Goal: Task Accomplishment & Management: Manage account settings

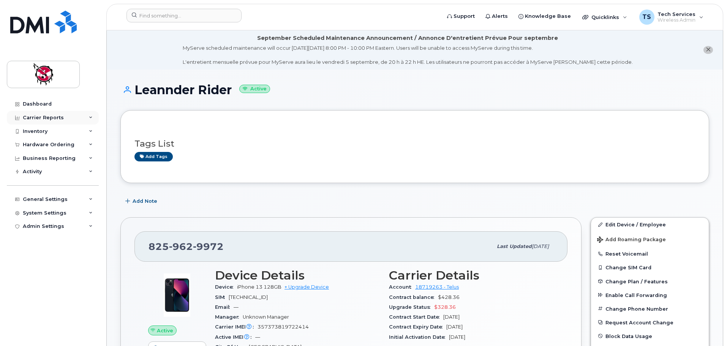
click at [46, 115] on div "Carrier Reports" at bounding box center [43, 118] width 41 height 6
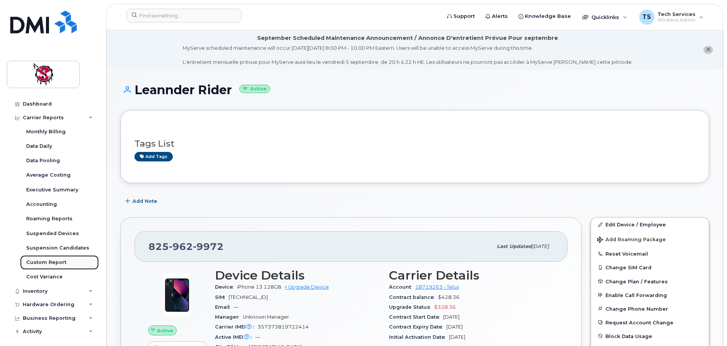
click at [51, 259] on div "Custom Report" at bounding box center [46, 262] width 40 height 7
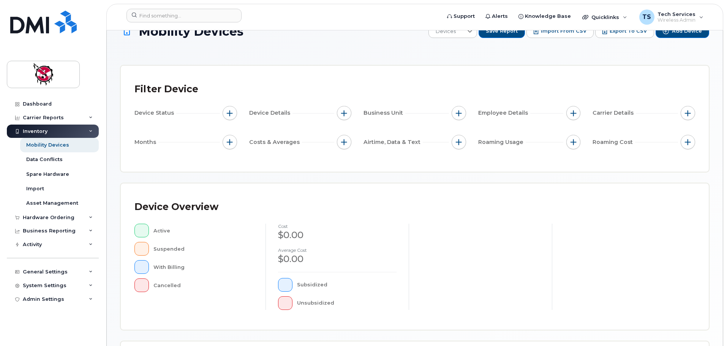
scroll to position [190, 0]
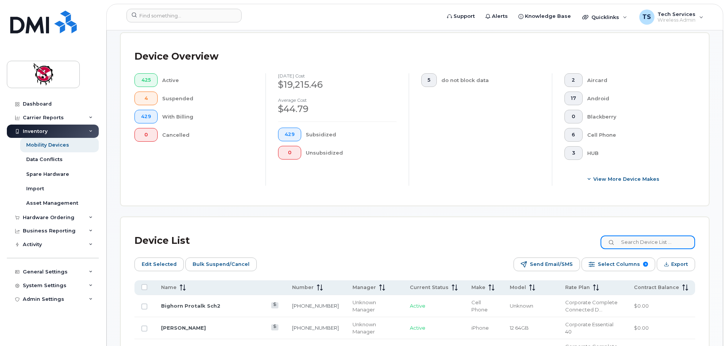
click at [635, 235] on input at bounding box center [647, 242] width 95 height 14
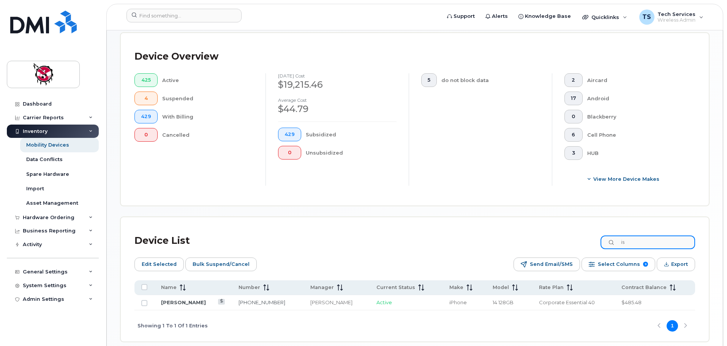
type input "i"
type input "g"
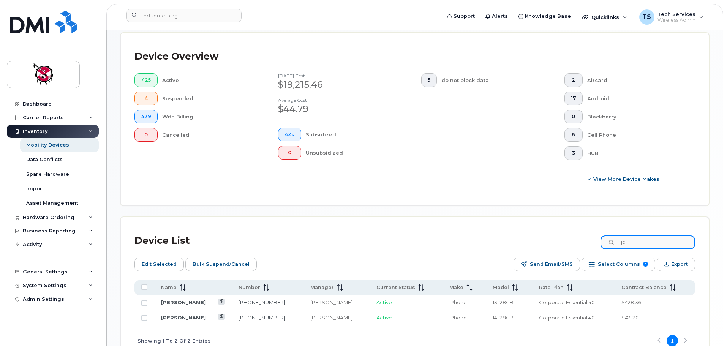
type input "j"
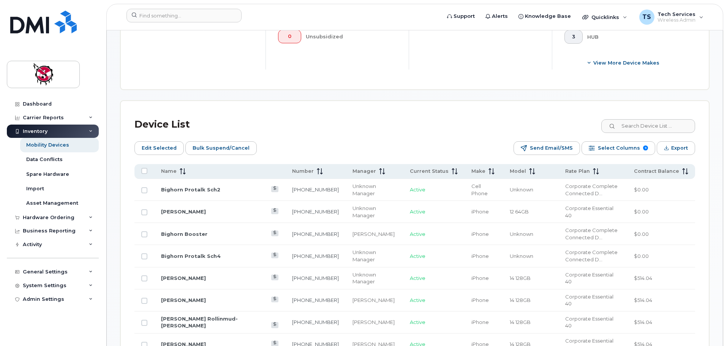
scroll to position [304, 0]
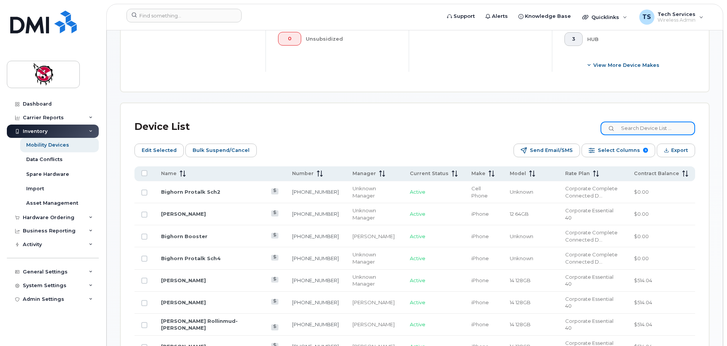
click at [672, 122] on input at bounding box center [647, 129] width 95 height 14
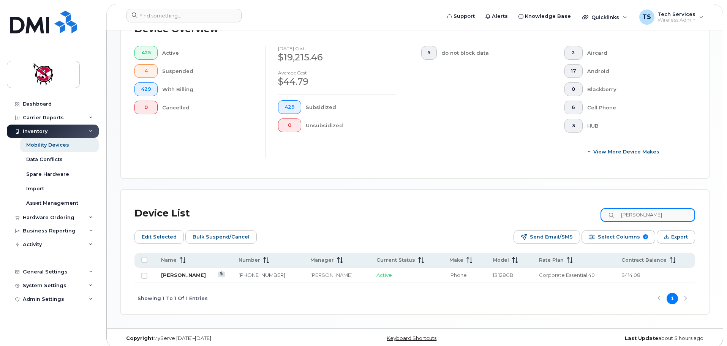
type input "lindsay"
click at [193, 272] on link "Lindsay Nycholate" at bounding box center [183, 275] width 45 height 6
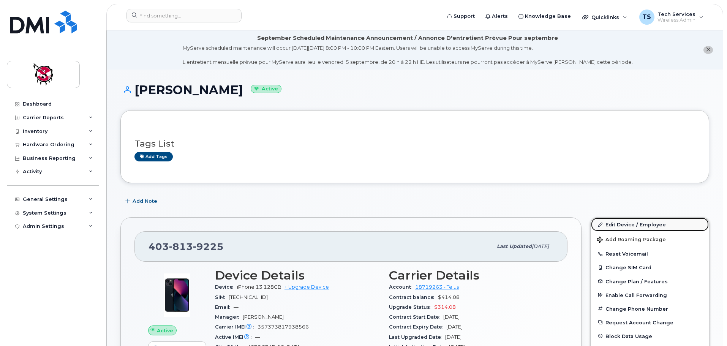
click at [615, 227] on link "Edit Device / Employee" at bounding box center [650, 225] width 118 height 14
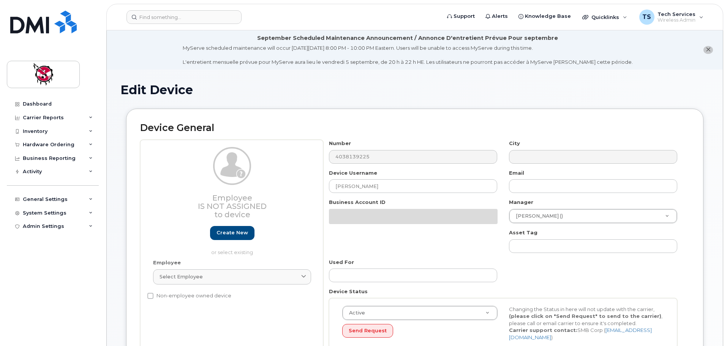
select select "10361"
select select "10349"
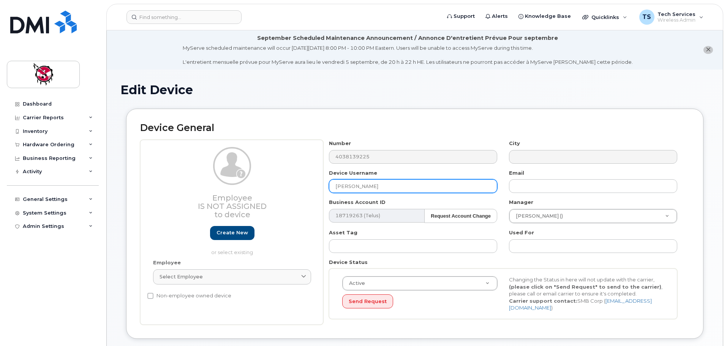
click at [392, 183] on input "Lindsay Nycholate" at bounding box center [413, 186] width 168 height 14
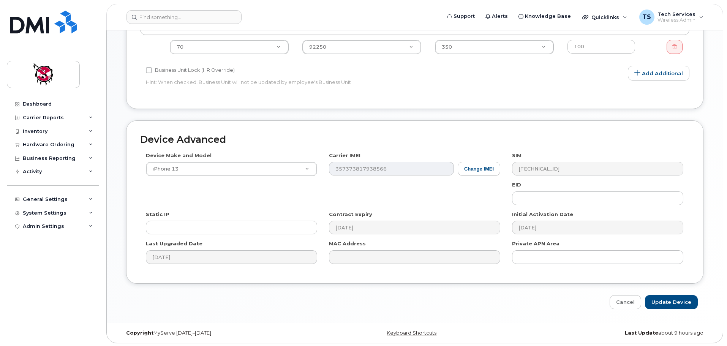
scroll to position [362, 0]
type input "Lindsay Nycholat"
click at [671, 300] on input "Update Device" at bounding box center [671, 301] width 53 height 14
type input "Saving..."
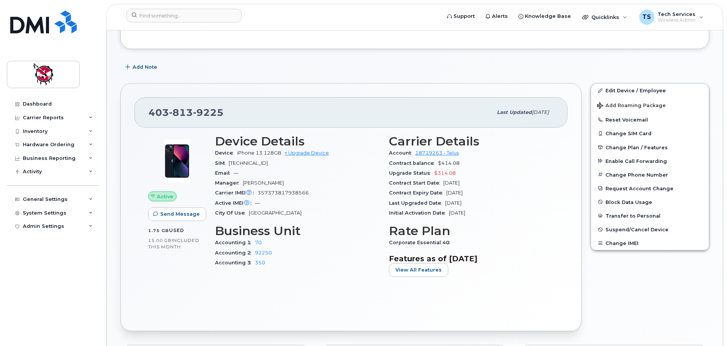
scroll to position [38, 0]
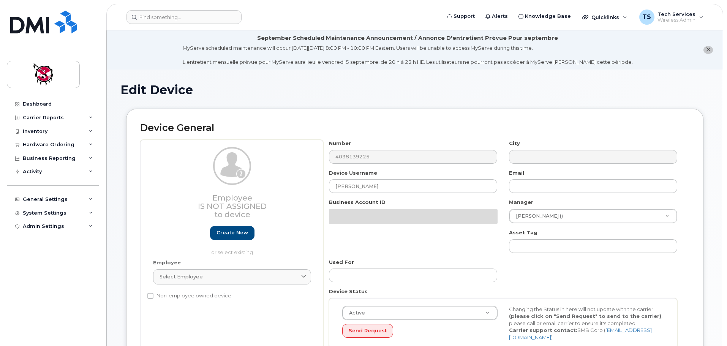
select select "10361"
select select "10349"
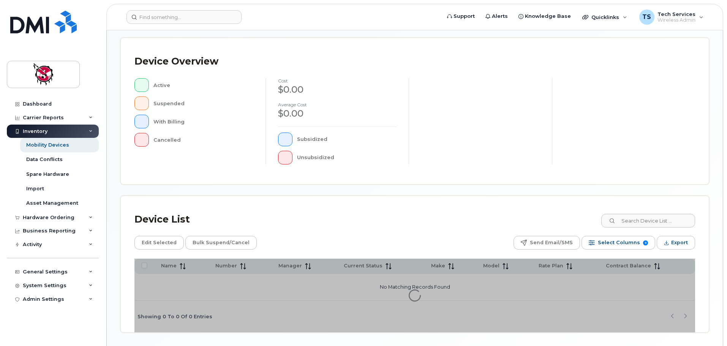
scroll to position [152, 0]
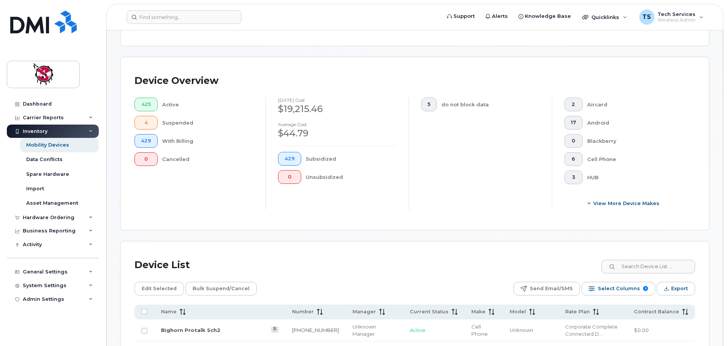
scroll to position [165, 0]
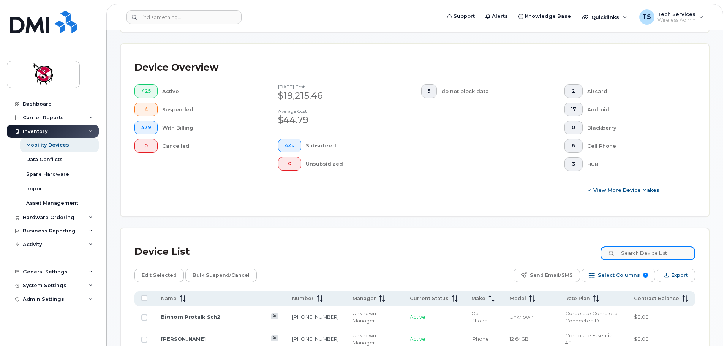
click at [650, 246] on input at bounding box center [647, 253] width 95 height 14
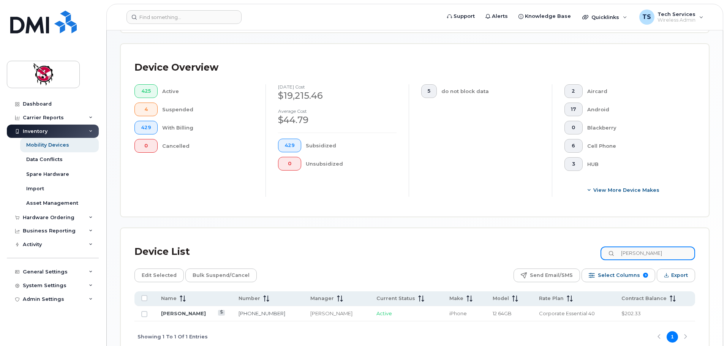
type input "mayra"
drag, startPoint x: 655, startPoint y: 248, endPoint x: 589, endPoint y: 242, distance: 66.4
click at [589, 242] on div "Device List mayra" at bounding box center [414, 252] width 561 height 20
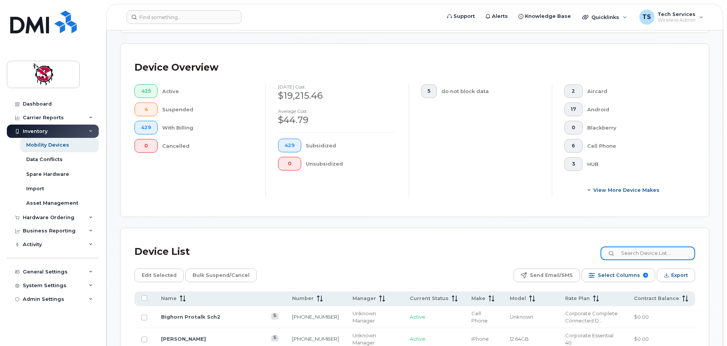
click at [651, 250] on input at bounding box center [647, 253] width 95 height 14
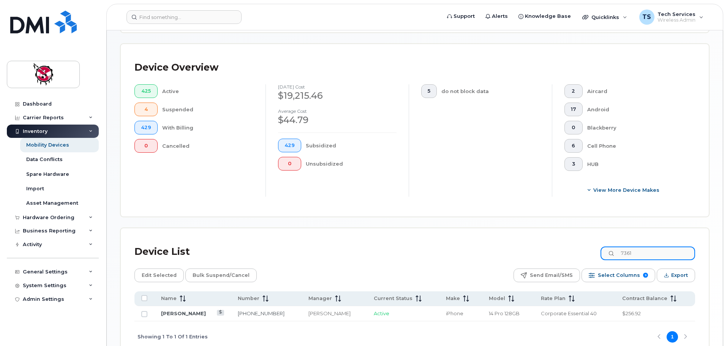
drag, startPoint x: 659, startPoint y: 246, endPoint x: 521, endPoint y: 243, distance: 137.1
click at [521, 243] on div "Device List 7361" at bounding box center [414, 252] width 561 height 20
type input "2296"
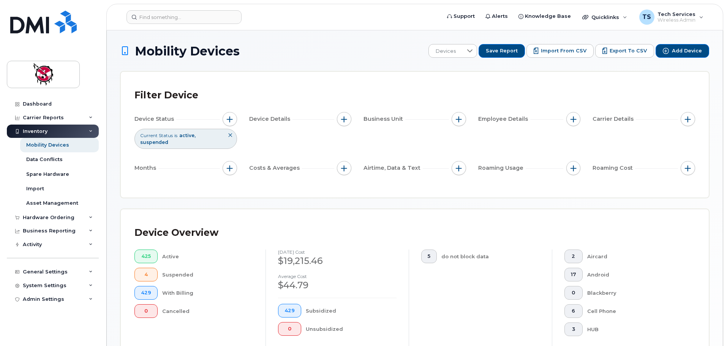
scroll to position [190, 0]
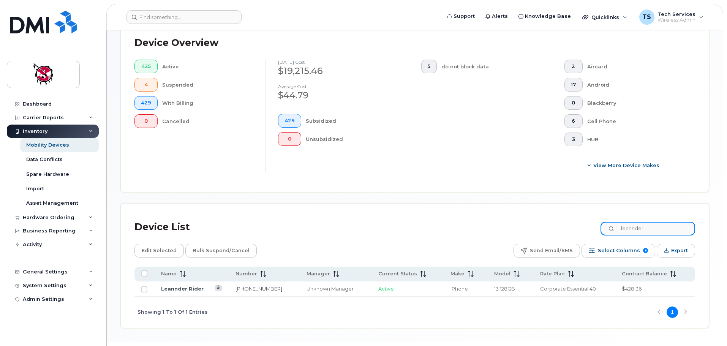
click at [671, 225] on input "leannder" at bounding box center [647, 229] width 95 height 14
drag, startPoint x: 604, startPoint y: 224, endPoint x: 589, endPoint y: 223, distance: 15.2
click at [588, 224] on div "Device List leannder" at bounding box center [414, 227] width 561 height 20
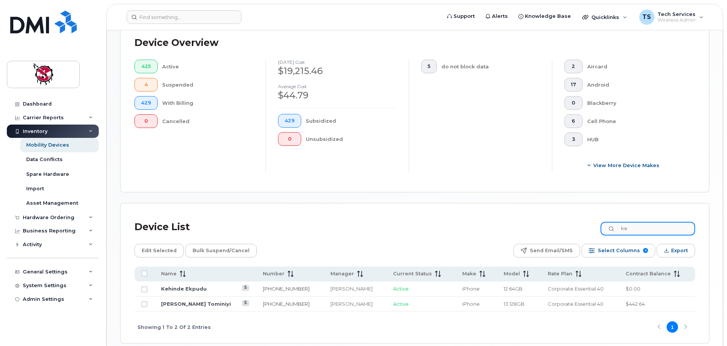
type input "k"
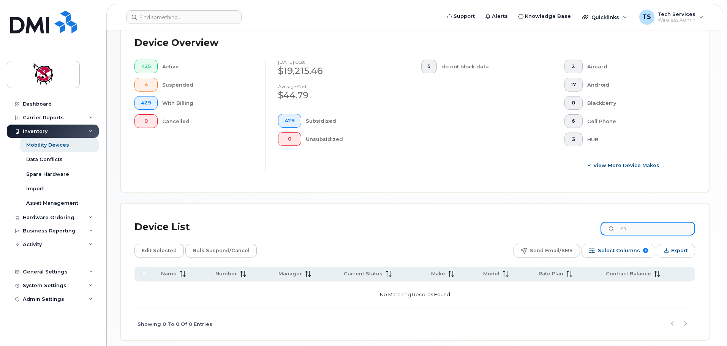
type input "s"
type input "j"
type input "k"
type input "n"
type input "4"
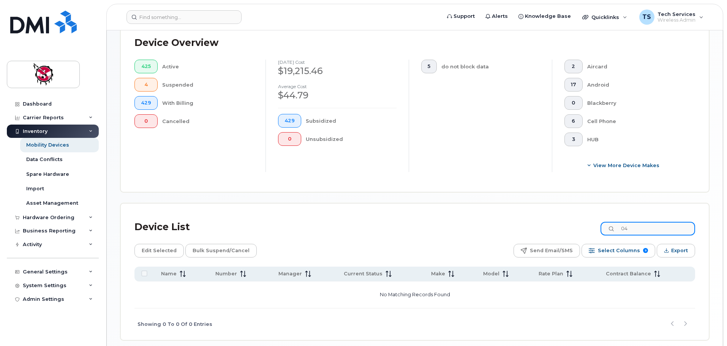
type input "0"
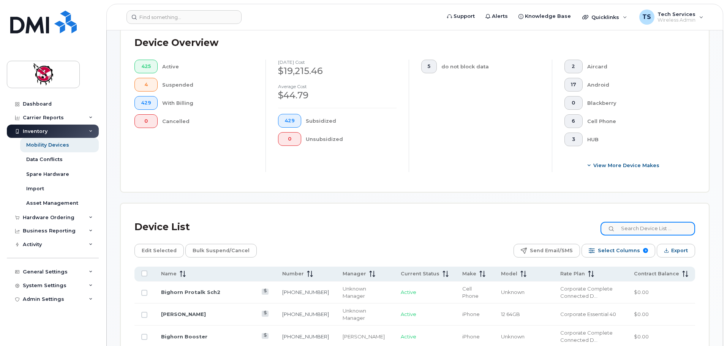
click at [661, 222] on input at bounding box center [647, 229] width 95 height 14
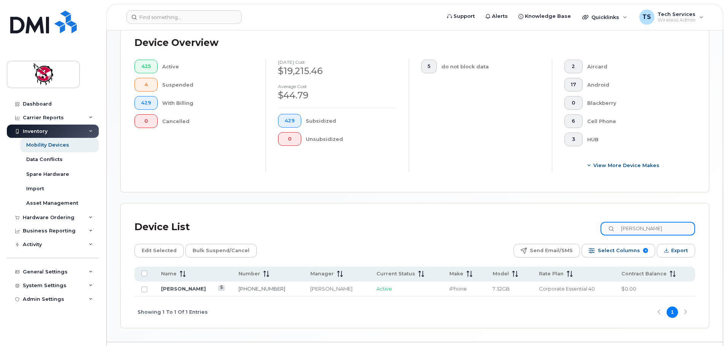
type input "[PERSON_NAME]"
click at [183, 286] on link "[PERSON_NAME]" at bounding box center [183, 289] width 45 height 6
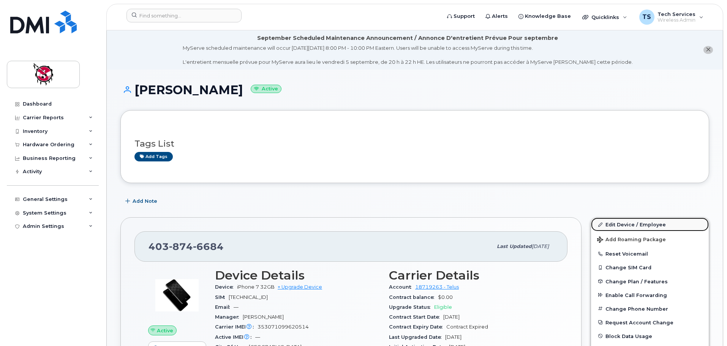
click at [618, 226] on link "Edit Device / Employee" at bounding box center [650, 225] width 118 height 14
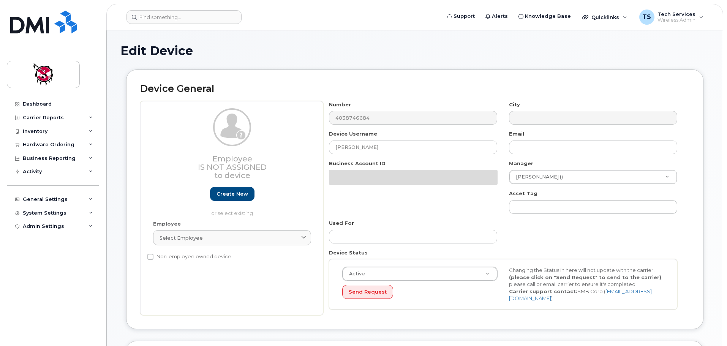
select select "10361"
select select "10349"
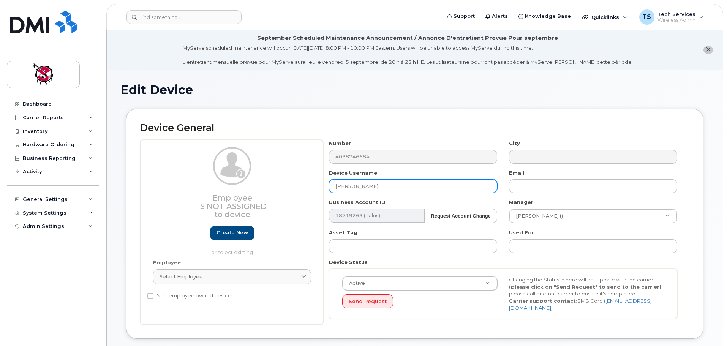
click at [380, 186] on input "[PERSON_NAME]" at bounding box center [413, 186] width 168 height 14
drag, startPoint x: 339, startPoint y: 186, endPoint x: 310, endPoint y: 186, distance: 28.9
click at [311, 186] on div "Employee Is not assigned to device Create new or select existing Employee Selec…" at bounding box center [414, 232] width 549 height 185
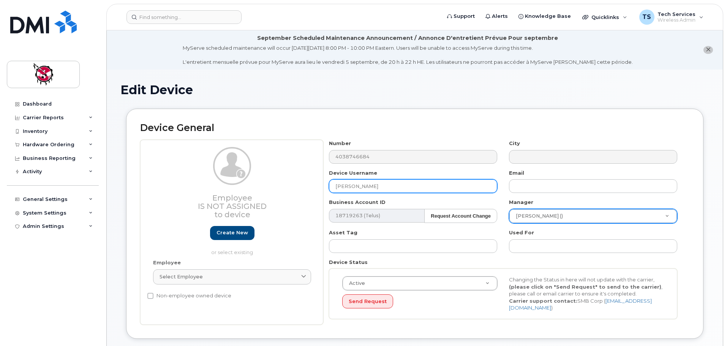
type input "Heejung Lee"
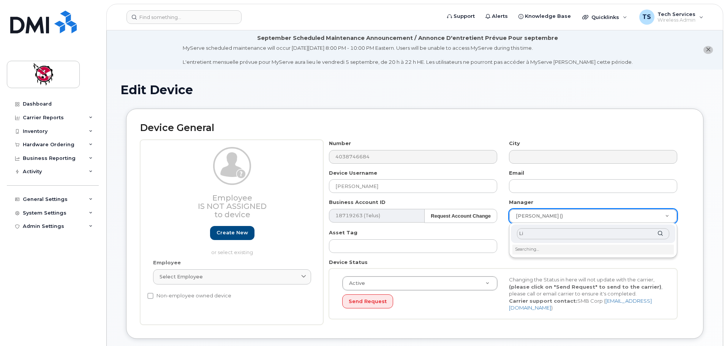
type input "L"
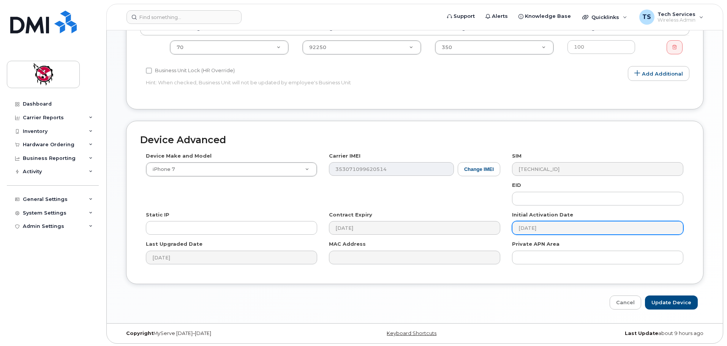
scroll to position [362, 0]
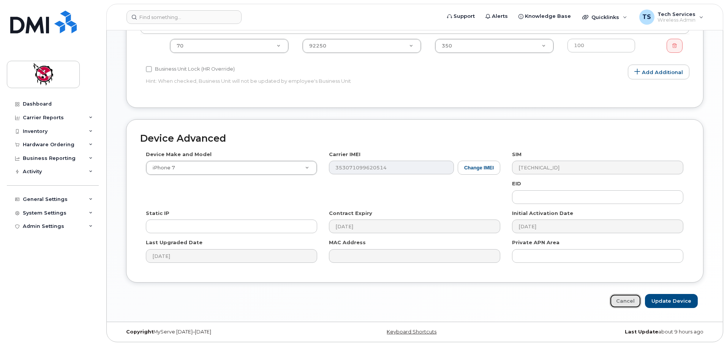
click at [631, 300] on link "Cancel" at bounding box center [626, 301] width 32 height 14
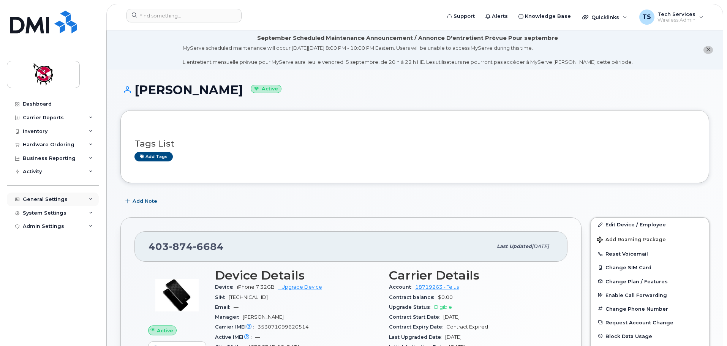
click at [44, 196] on div "General Settings" at bounding box center [53, 200] width 92 height 14
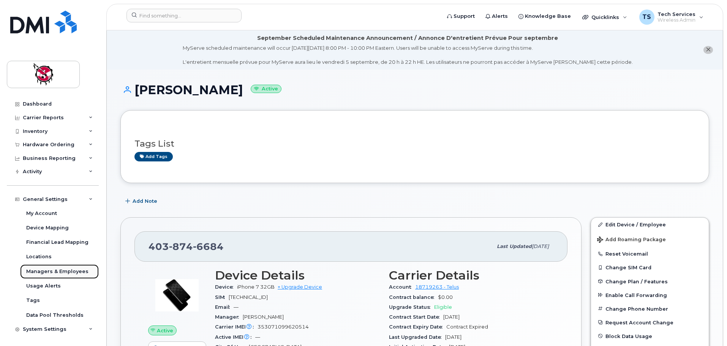
click at [50, 272] on div "Managers & Employees" at bounding box center [57, 271] width 62 height 7
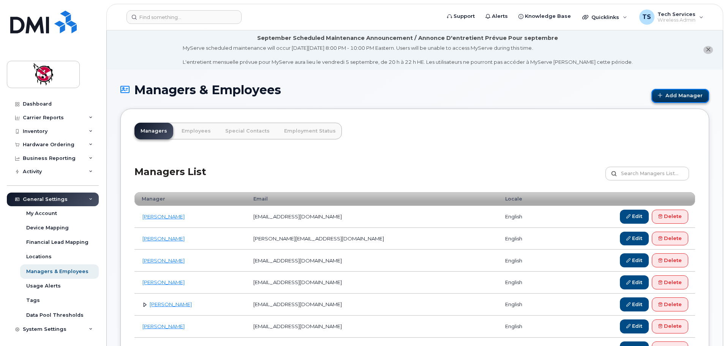
click at [682, 94] on link "Add Manager" at bounding box center [680, 96] width 58 height 14
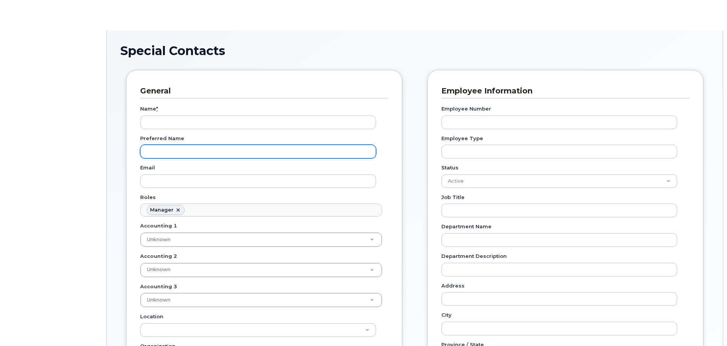
scroll to position [59, 0]
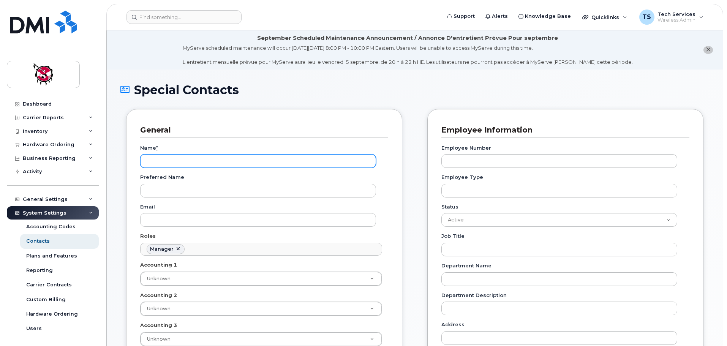
click at [185, 160] on input "Name *" at bounding box center [258, 161] width 236 height 14
type input "[PERSON_NAME]"
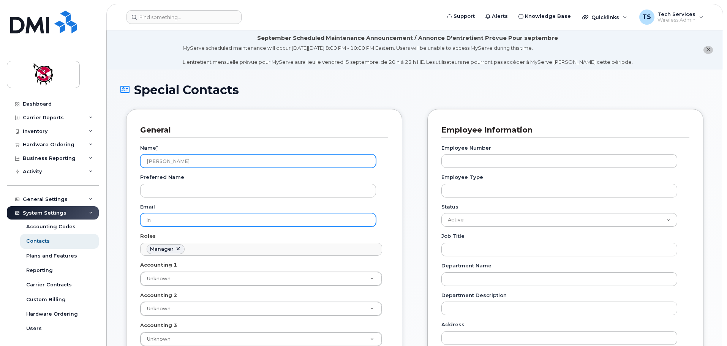
type input "ln"
click at [172, 162] on input "[PERSON_NAME]" at bounding box center [258, 161] width 236 height 14
type input "[PERSON_NAME]"
click at [178, 222] on input "ln" at bounding box center [258, 220] width 236 height 14
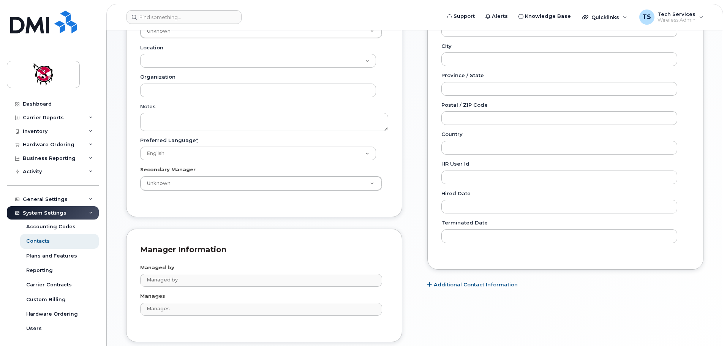
scroll to position [368, 0]
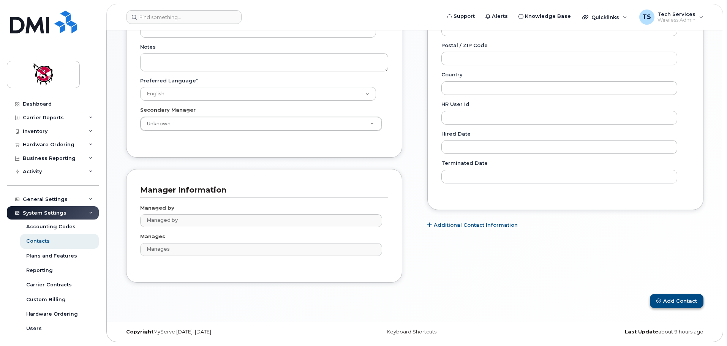
type input "lnycholat@stoneyhealth.com"
click at [676, 300] on button "Add Contact" at bounding box center [677, 301] width 54 height 14
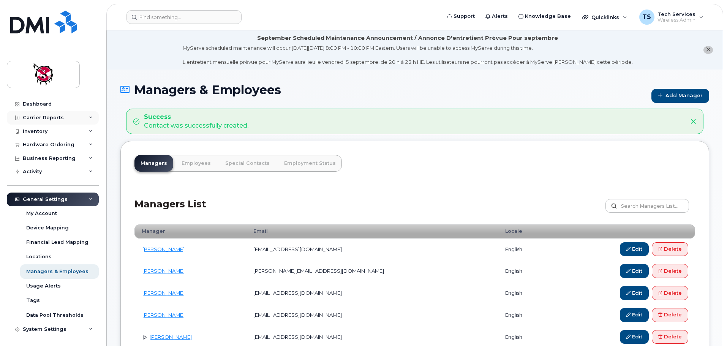
click at [44, 118] on div "Carrier Reports" at bounding box center [43, 118] width 41 height 6
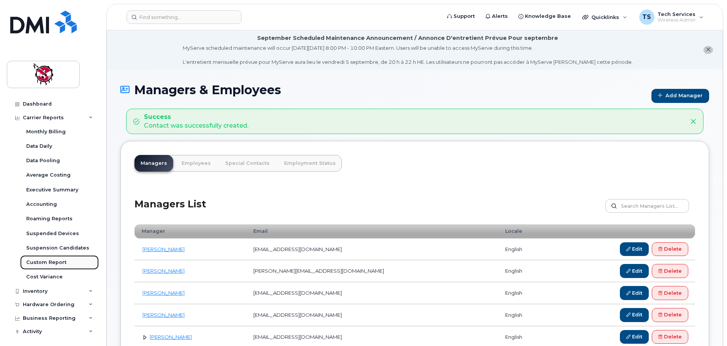
click at [44, 262] on div "Custom Report" at bounding box center [46, 262] width 40 height 7
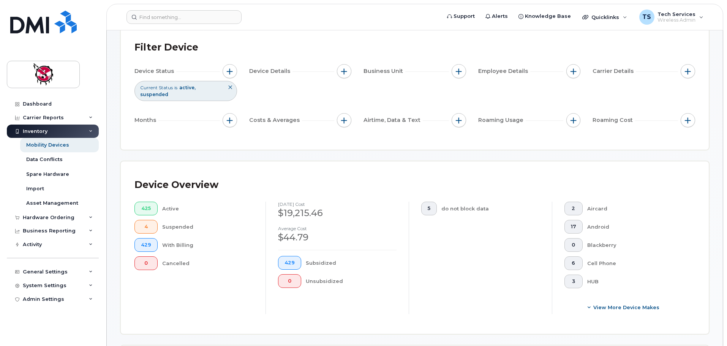
scroll to position [152, 0]
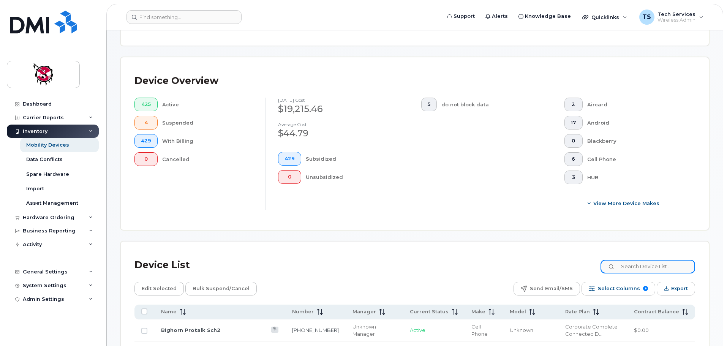
click at [661, 260] on input at bounding box center [647, 267] width 95 height 14
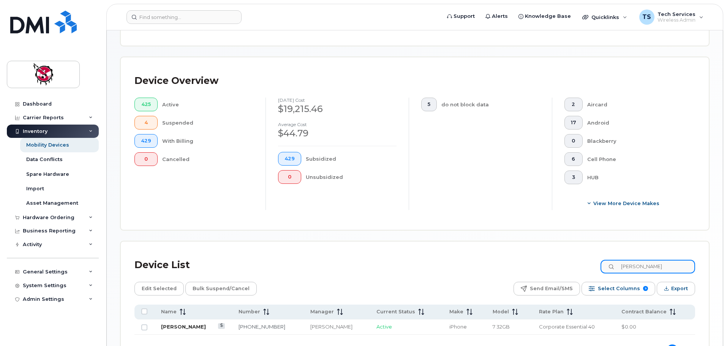
type input "adam"
click at [170, 324] on link "Adam Casey" at bounding box center [183, 327] width 45 height 6
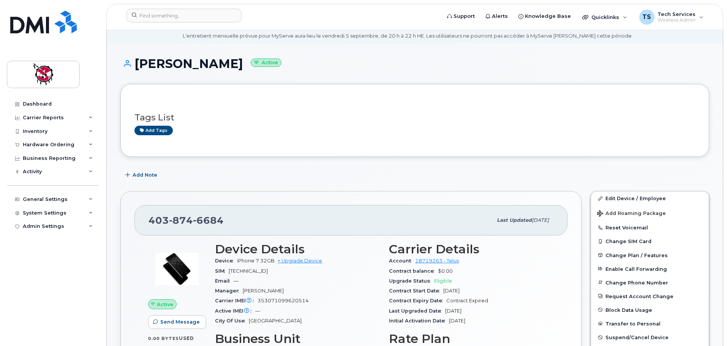
scroll to position [38, 0]
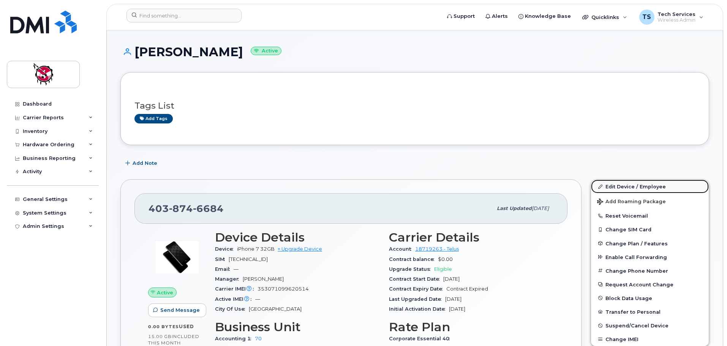
click at [614, 186] on link "Edit Device / Employee" at bounding box center [650, 187] width 118 height 14
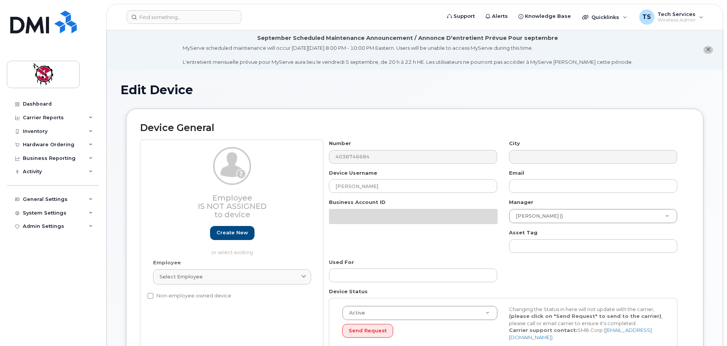
select select "10361"
select select "10349"
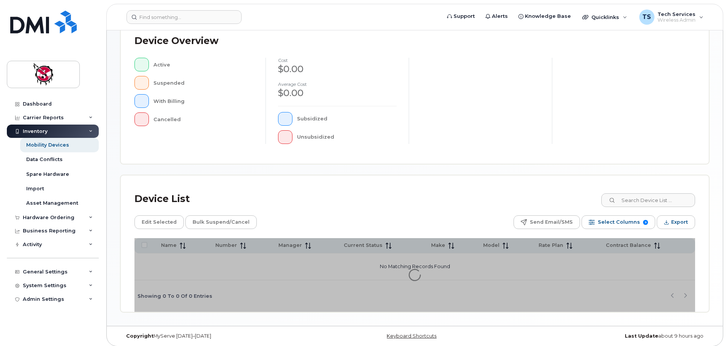
scroll to position [176, 0]
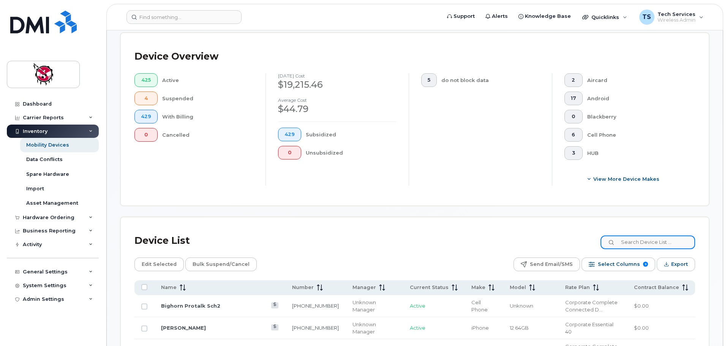
click at [652, 235] on input at bounding box center [647, 242] width 95 height 14
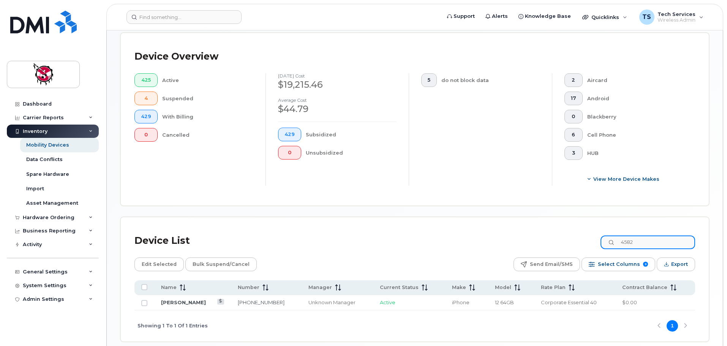
type input "4582"
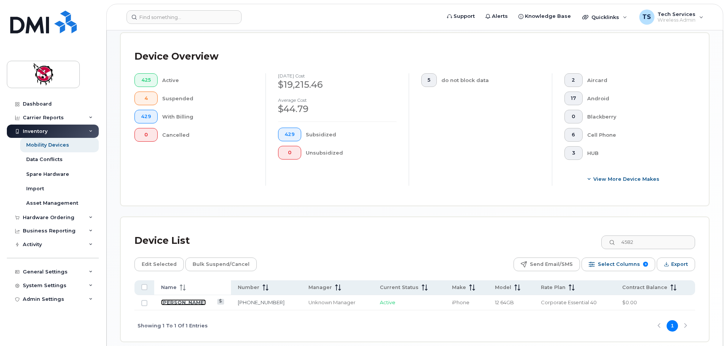
drag, startPoint x: 172, startPoint y: 295, endPoint x: 172, endPoint y: 285, distance: 10.3
click at [173, 299] on link "Heejung Lee" at bounding box center [183, 302] width 45 height 6
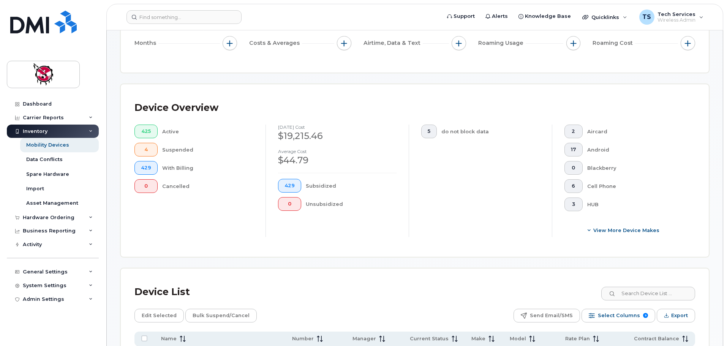
scroll to position [228, 0]
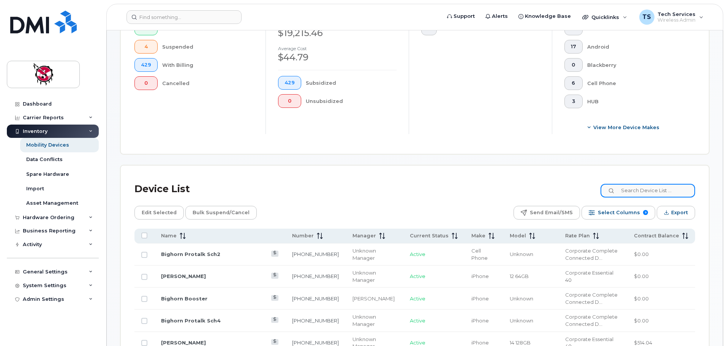
click at [663, 184] on input at bounding box center [647, 191] width 95 height 14
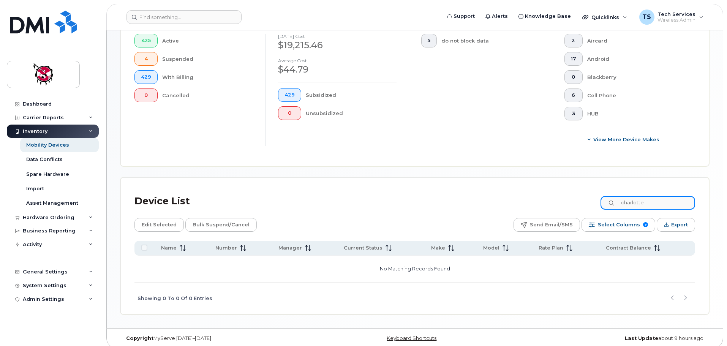
drag, startPoint x: 651, startPoint y: 198, endPoint x: 599, endPoint y: 196, distance: 51.7
click at [600, 197] on div "Device List charlotte" at bounding box center [414, 201] width 561 height 20
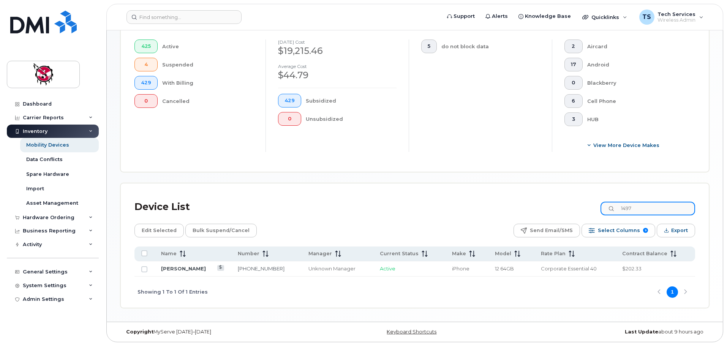
scroll to position [204, 0]
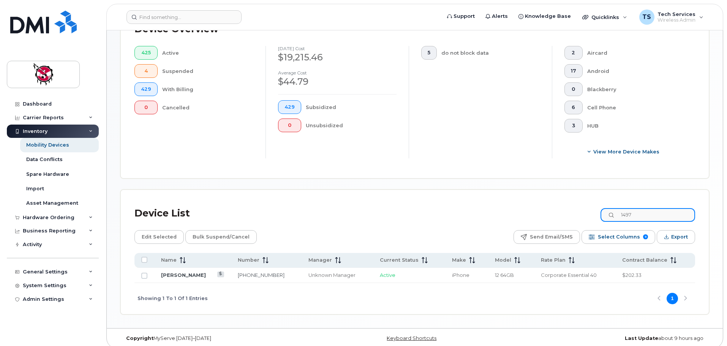
click at [657, 210] on input "1497" at bounding box center [647, 215] width 95 height 14
drag, startPoint x: 662, startPoint y: 206, endPoint x: 592, endPoint y: 207, distance: 69.5
click at [593, 207] on div "Device List 1497" at bounding box center [414, 214] width 561 height 20
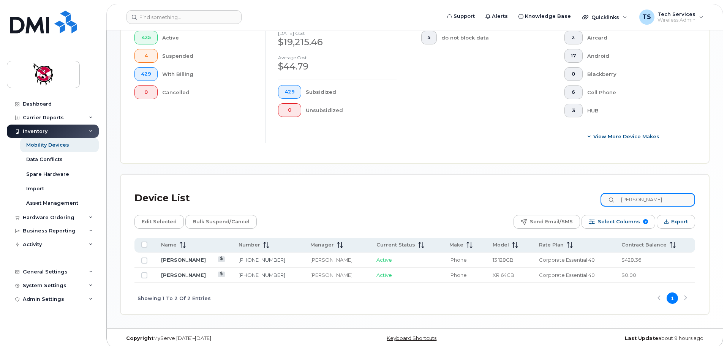
drag, startPoint x: 610, startPoint y: 190, endPoint x: 541, endPoint y: 194, distance: 68.8
click at [543, 193] on div "Device List brent" at bounding box center [414, 198] width 561 height 20
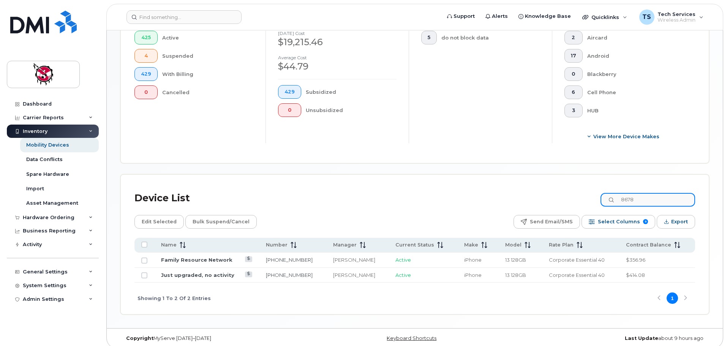
type input "8678"
click at [182, 272] on link "Just upgraded, no activity" at bounding box center [197, 275] width 73 height 6
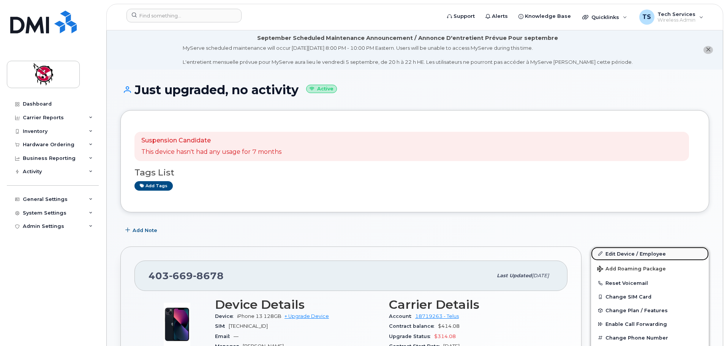
click at [621, 252] on link "Edit Device / Employee" at bounding box center [650, 254] width 118 height 14
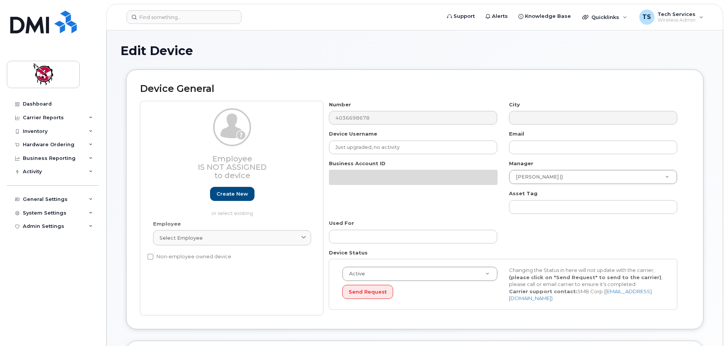
select select "10361"
select select "10349"
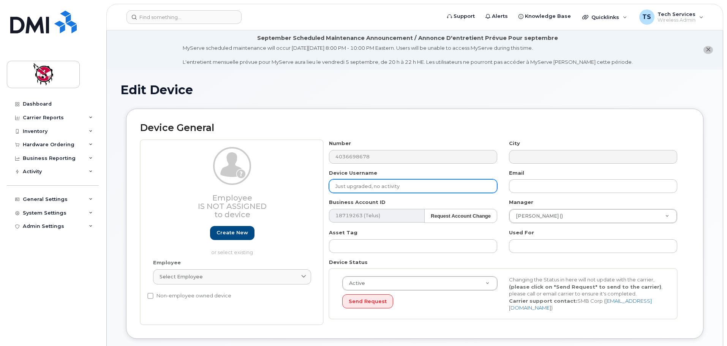
click at [384, 187] on input "Just upgraded, no activity" at bounding box center [413, 186] width 168 height 14
drag, startPoint x: 403, startPoint y: 185, endPoint x: 267, endPoint y: 185, distance: 135.6
click at [268, 185] on div "Employee Is not assigned to device Create new or select existing Employee Selec…" at bounding box center [414, 232] width 549 height 185
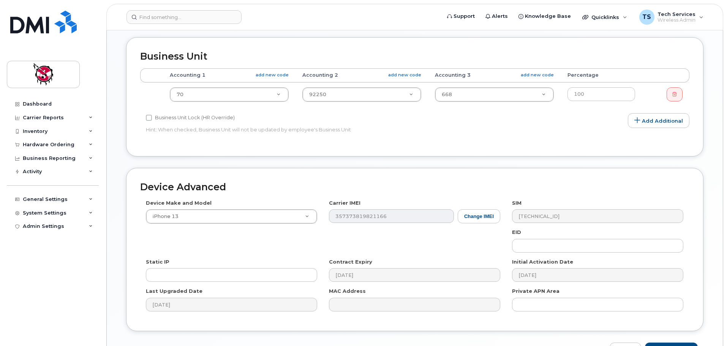
scroll to position [362, 0]
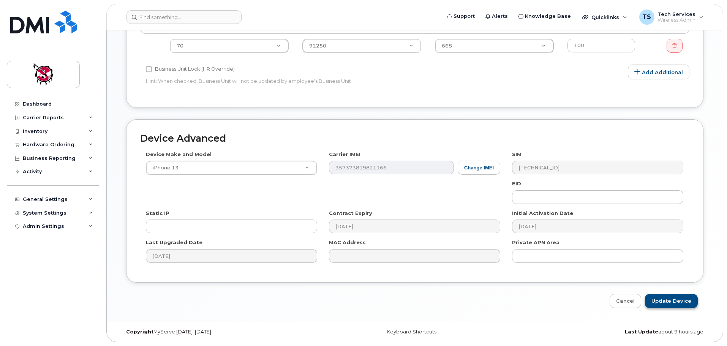
type input "Clinton Bearspaw"
click at [669, 302] on input "Update Device" at bounding box center [671, 301] width 53 height 14
type input "Saving..."
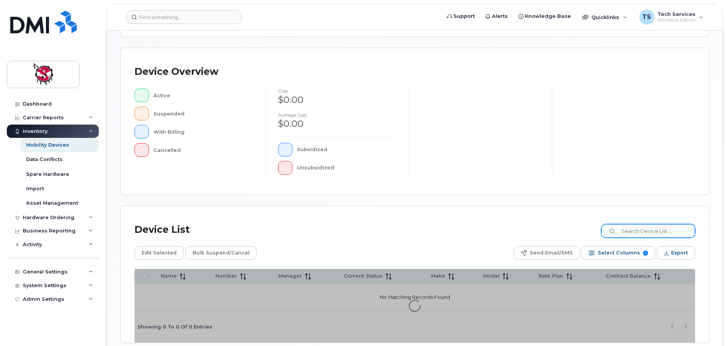
scroll to position [152, 0]
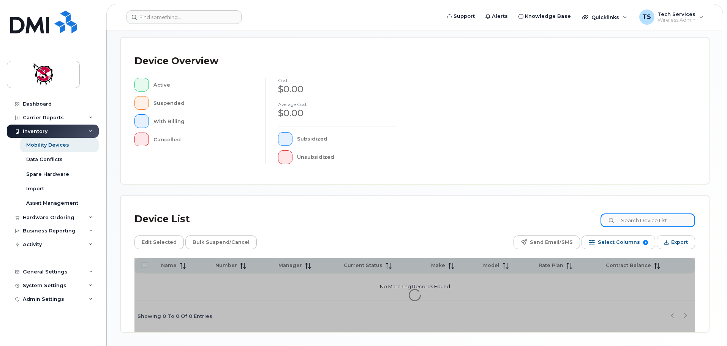
click at [664, 221] on input at bounding box center [647, 220] width 95 height 14
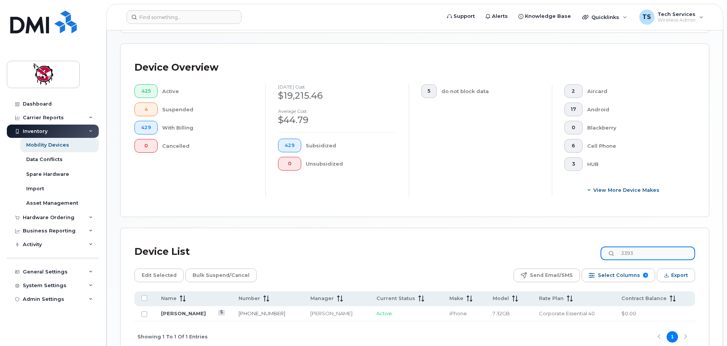
scroll to position [204, 0]
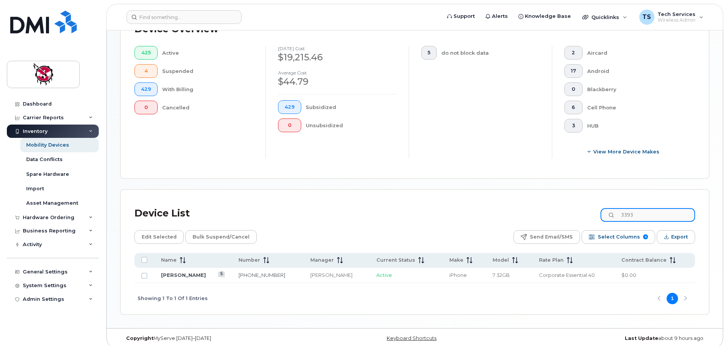
type input "3393"
drag, startPoint x: 183, startPoint y: 267, endPoint x: 455, endPoint y: 252, distance: 271.6
click at [183, 272] on link "[PERSON_NAME]" at bounding box center [183, 275] width 45 height 6
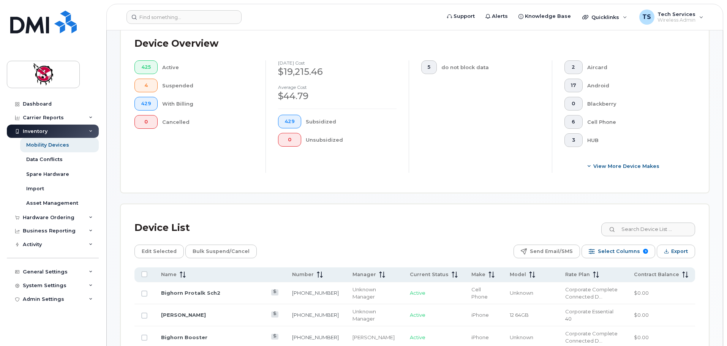
scroll to position [190, 0]
click at [647, 222] on input at bounding box center [647, 229] width 95 height 14
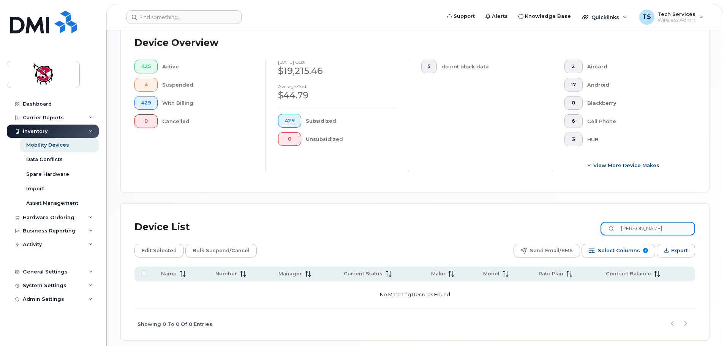
drag, startPoint x: 658, startPoint y: 224, endPoint x: 595, endPoint y: 226, distance: 62.7
click at [595, 226] on div "Device List jennifer" at bounding box center [414, 227] width 561 height 20
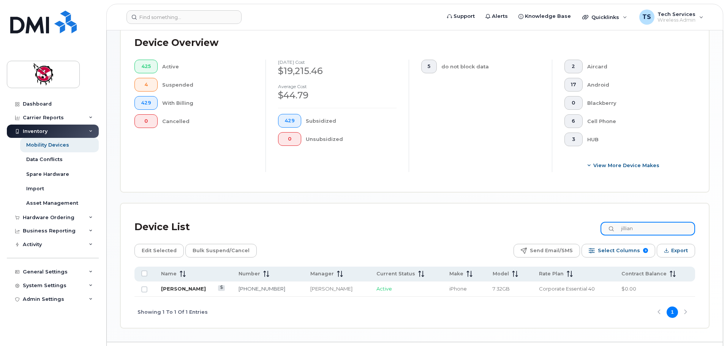
type input "jillian"
click at [190, 286] on link "[PERSON_NAME]" at bounding box center [183, 289] width 45 height 6
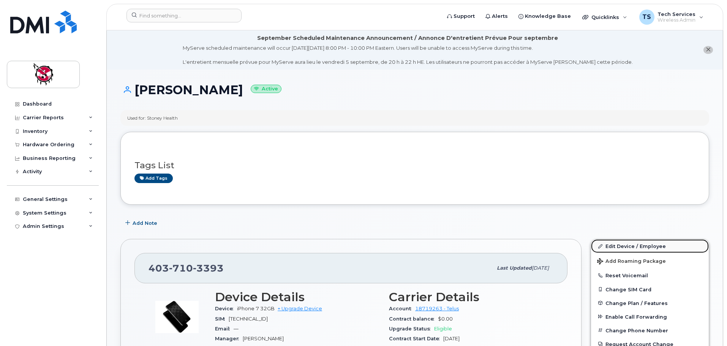
drag, startPoint x: 620, startPoint y: 246, endPoint x: 581, endPoint y: 242, distance: 38.9
click at [620, 245] on link "Edit Device / Employee" at bounding box center [650, 246] width 118 height 14
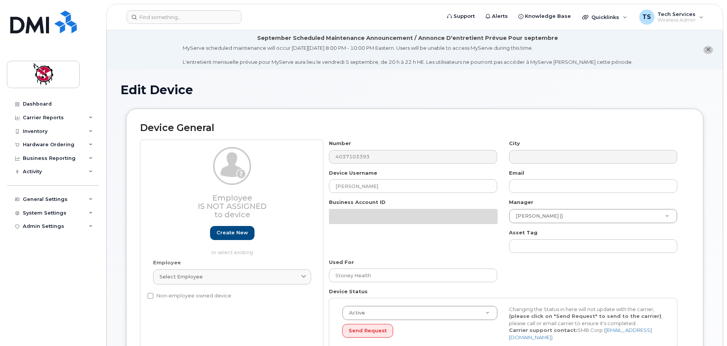
select select "10361"
select select "10349"
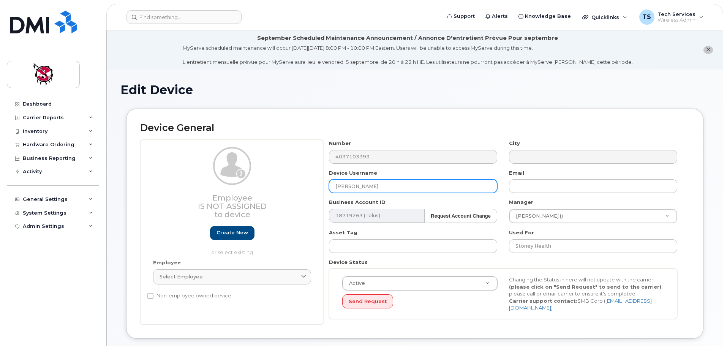
drag, startPoint x: 360, startPoint y: 189, endPoint x: 257, endPoint y: 191, distance: 103.3
click at [257, 191] on div "Employee Is not assigned to device Create new or select existing Employee Selec…" at bounding box center [414, 232] width 549 height 185
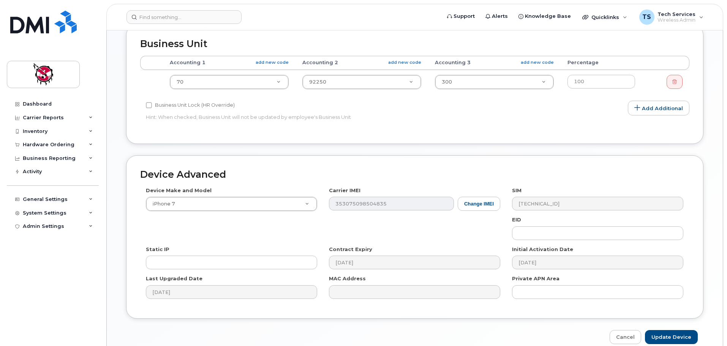
scroll to position [362, 0]
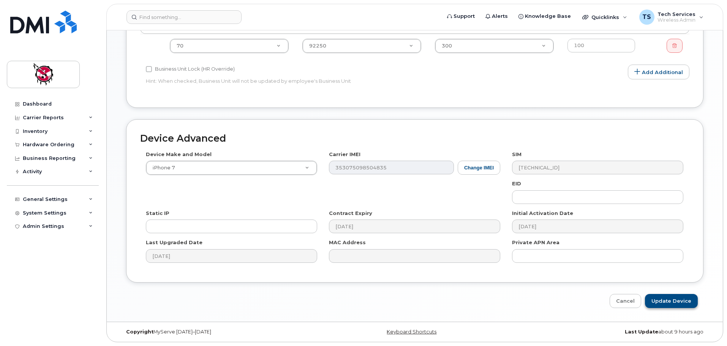
type input "Jennifer Chettleburgh"
click at [668, 299] on input "Update Device" at bounding box center [671, 301] width 53 height 14
type input "Saving..."
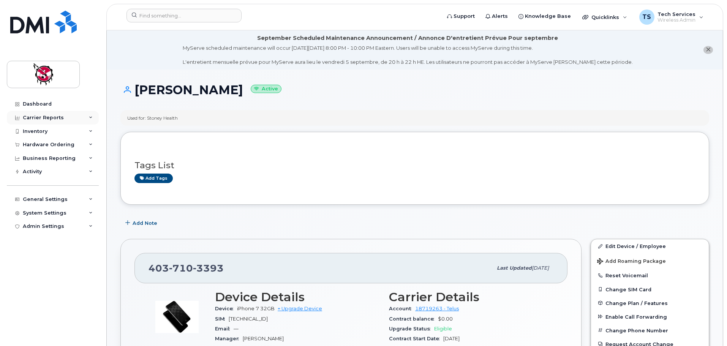
click at [46, 119] on div "Carrier Reports" at bounding box center [43, 118] width 41 height 6
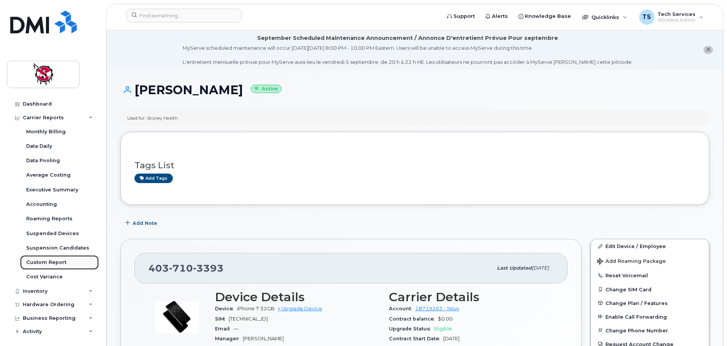
click at [47, 260] on div "Custom Report" at bounding box center [46, 262] width 40 height 7
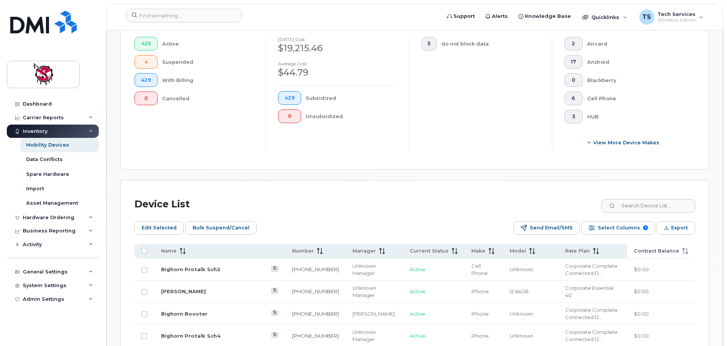
scroll to position [228, 0]
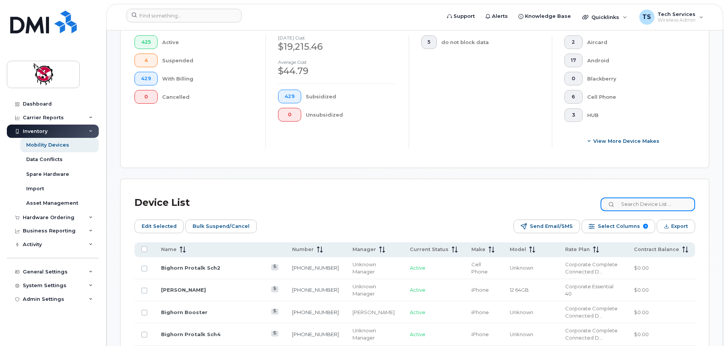
click at [645, 198] on input at bounding box center [647, 204] width 95 height 14
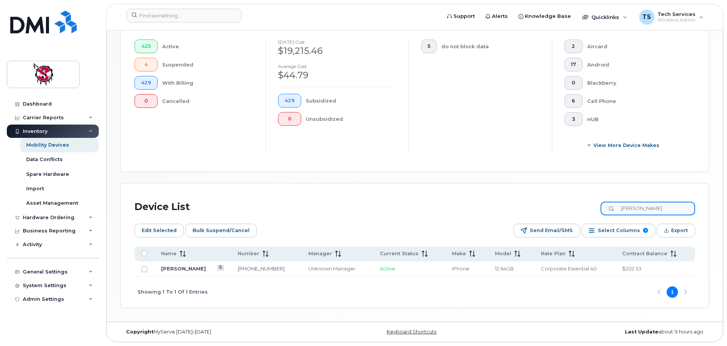
scroll to position [217, 0]
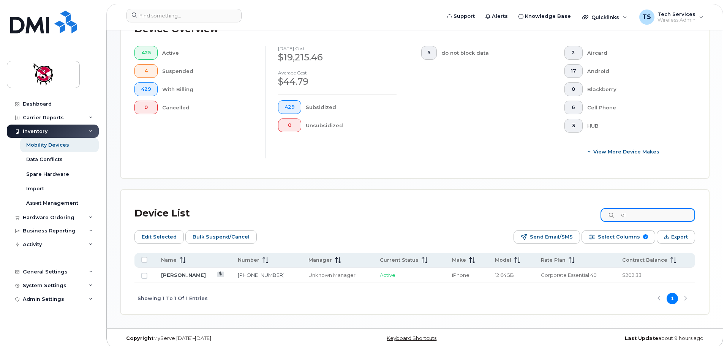
type input "e"
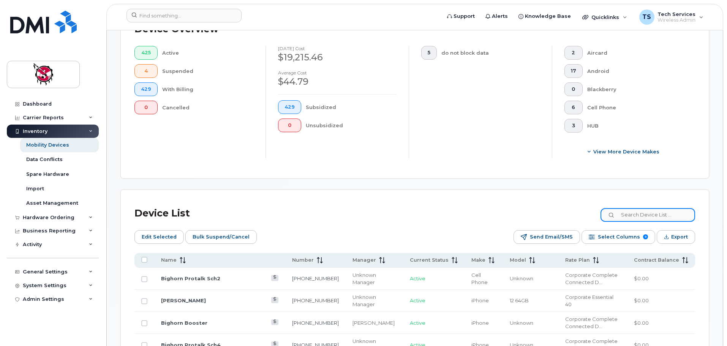
scroll to position [228, 0]
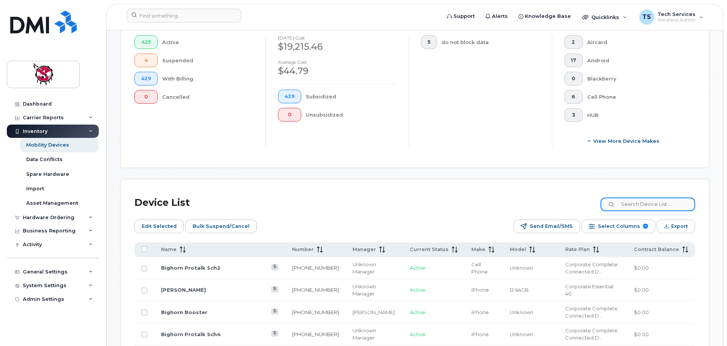
click at [651, 197] on input at bounding box center [647, 204] width 95 height 14
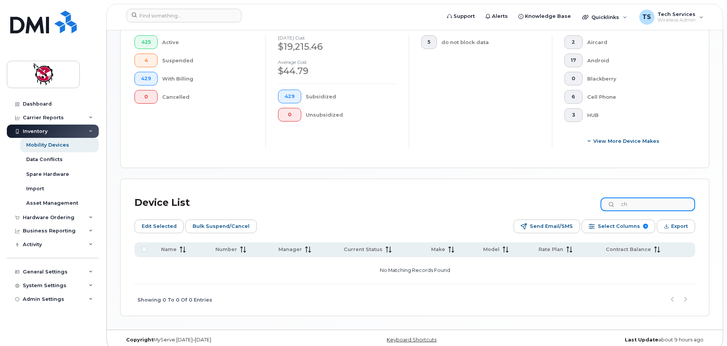
type input "c"
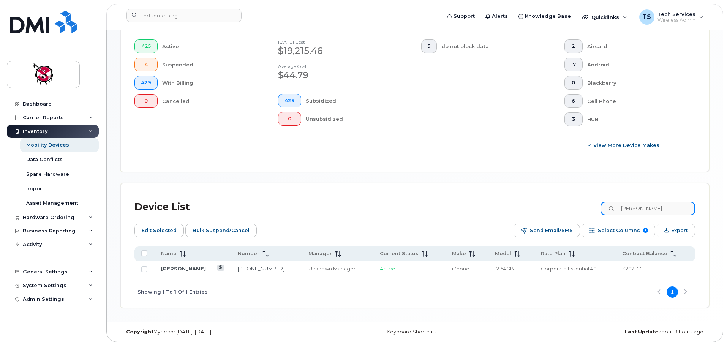
scroll to position [217, 0]
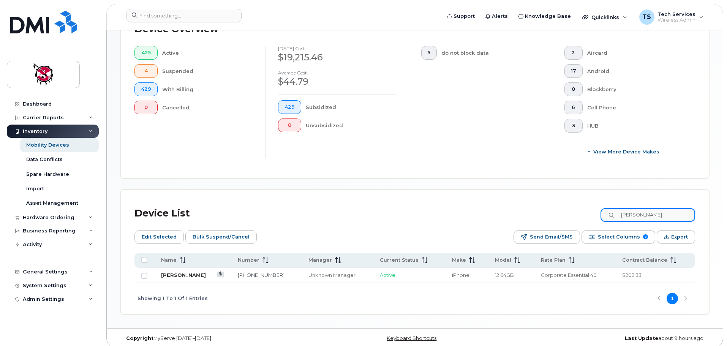
type input "ellen"
click at [172, 272] on link "Ellen Thuringer" at bounding box center [183, 275] width 45 height 6
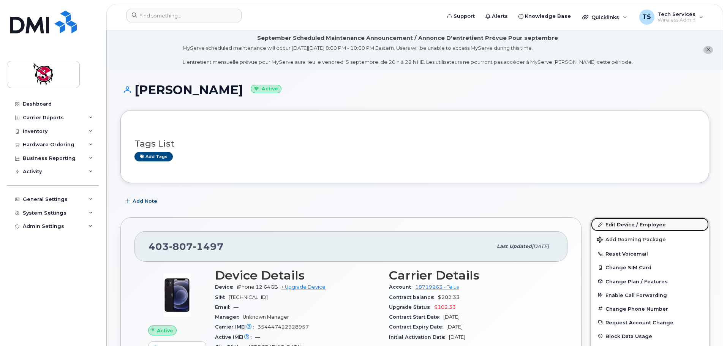
click at [624, 225] on link "Edit Device / Employee" at bounding box center [650, 225] width 118 height 14
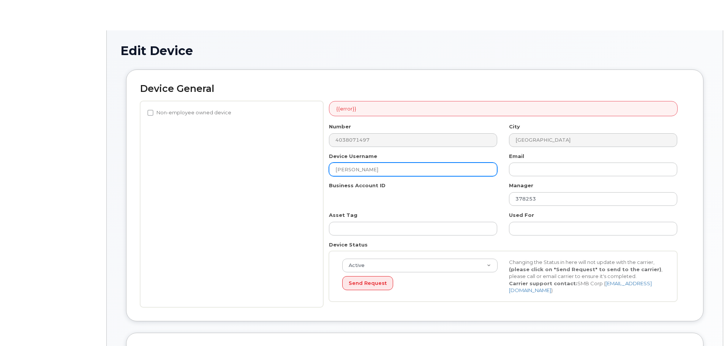
select select "10361"
select select "10349"
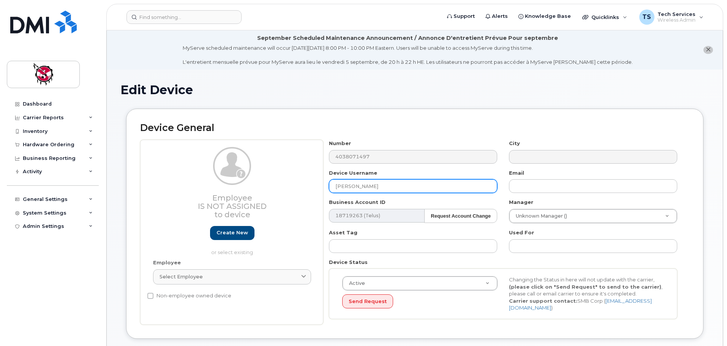
click at [387, 183] on input "[PERSON_NAME]" at bounding box center [413, 186] width 168 height 14
drag, startPoint x: 352, startPoint y: 183, endPoint x: 265, endPoint y: 183, distance: 86.6
click at [265, 183] on div "Employee Is not assigned to device Create new or select existing Employee Selec…" at bounding box center [414, 232] width 549 height 185
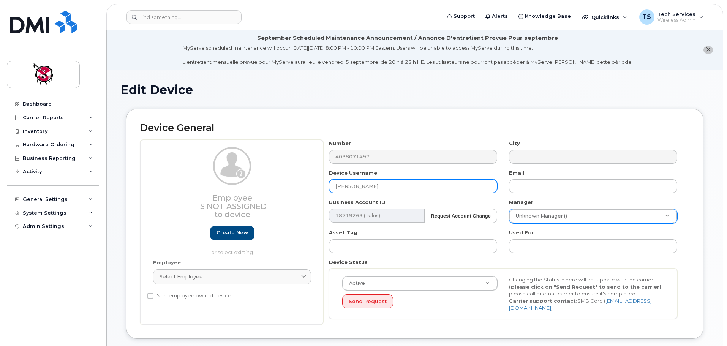
type input "[PERSON_NAME]"
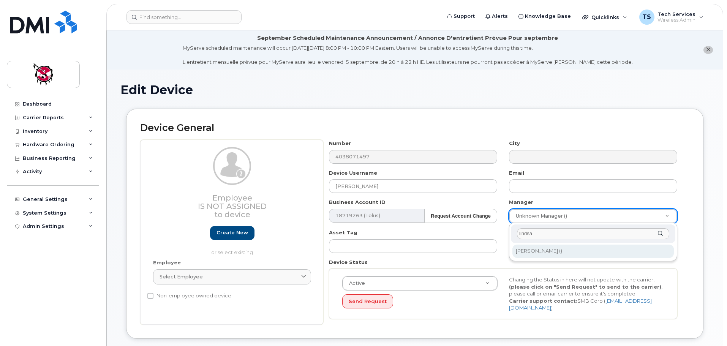
type input "lindsa"
type input "820393"
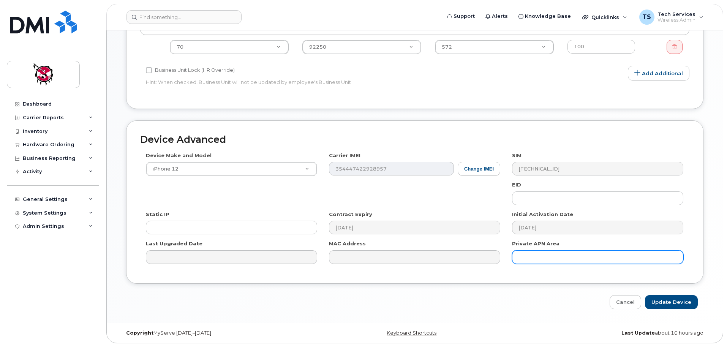
scroll to position [362, 0]
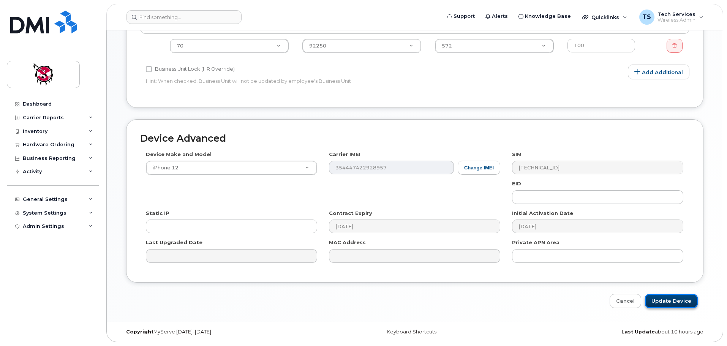
click at [676, 301] on input "Update Device" at bounding box center [671, 301] width 53 height 14
type input "Saving..."
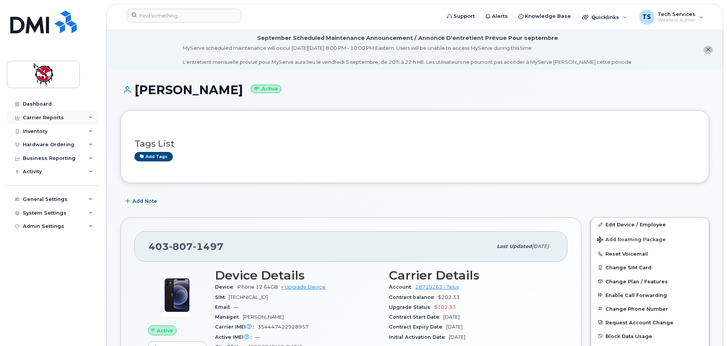
click at [55, 114] on div "Carrier Reports" at bounding box center [53, 118] width 92 height 14
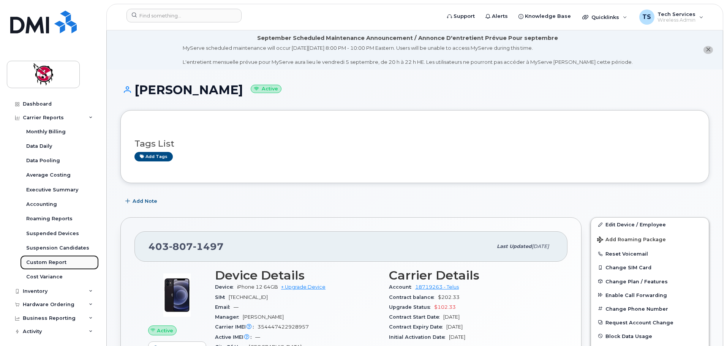
click at [49, 261] on div "Custom Report" at bounding box center [46, 262] width 40 height 7
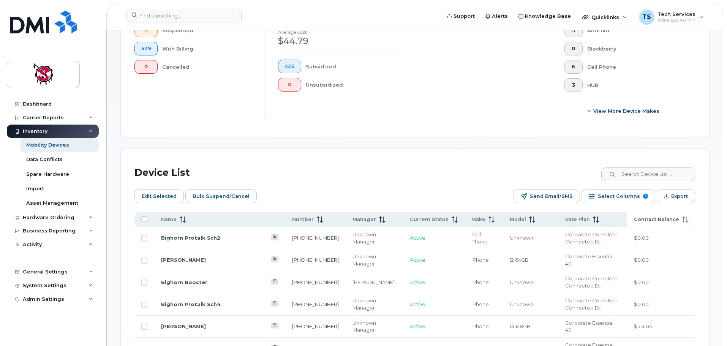
scroll to position [266, 0]
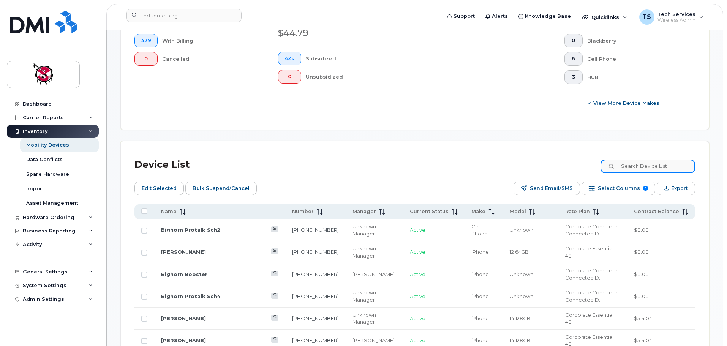
click at [650, 160] on input at bounding box center [647, 167] width 95 height 14
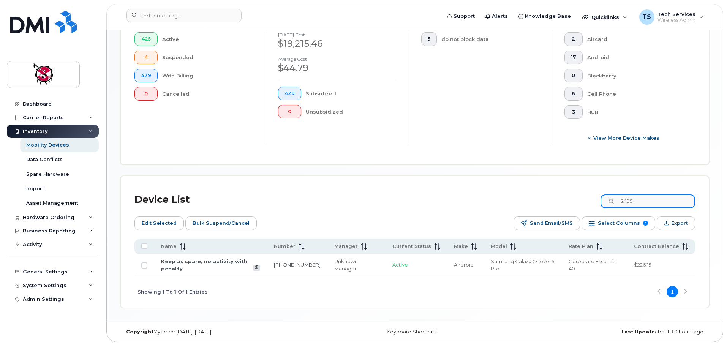
scroll to position [224, 0]
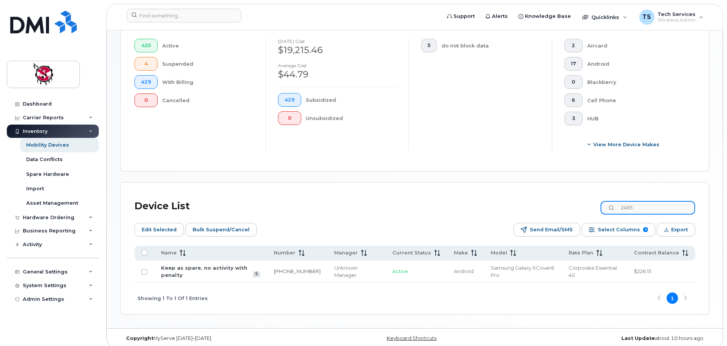
drag, startPoint x: 651, startPoint y: 200, endPoint x: 609, endPoint y: 205, distance: 42.5
click at [610, 204] on input "2495" at bounding box center [647, 208] width 95 height 14
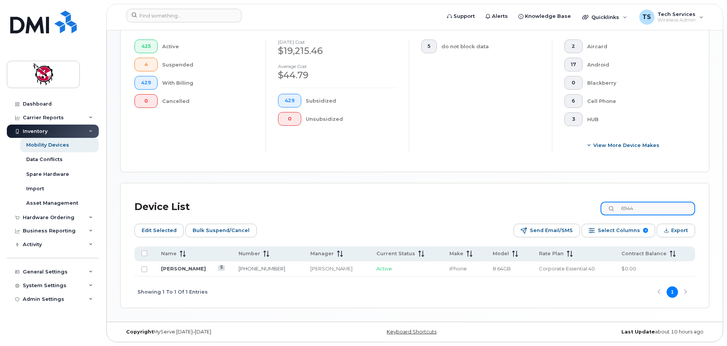
scroll to position [217, 0]
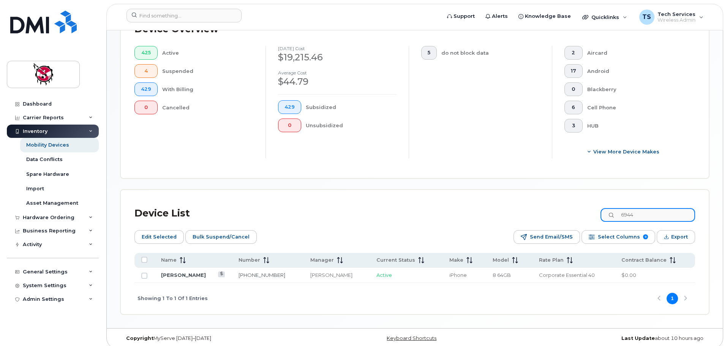
drag, startPoint x: 670, startPoint y: 207, endPoint x: 555, endPoint y: 208, distance: 115.1
click at [555, 208] on div "Device List 6944" at bounding box center [414, 214] width 561 height 20
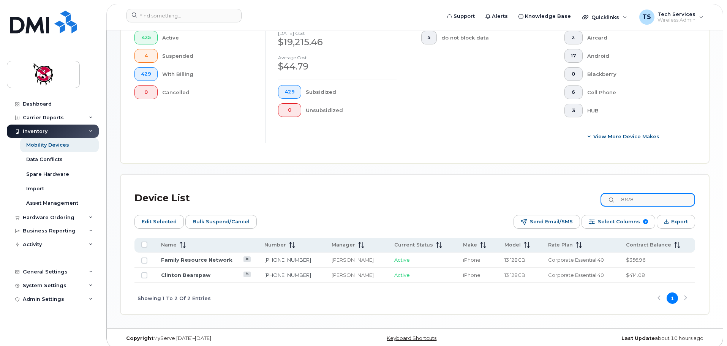
drag, startPoint x: 650, startPoint y: 193, endPoint x: 577, endPoint y: 197, distance: 73.4
click at [577, 197] on div "Device List 8678" at bounding box center [414, 198] width 561 height 20
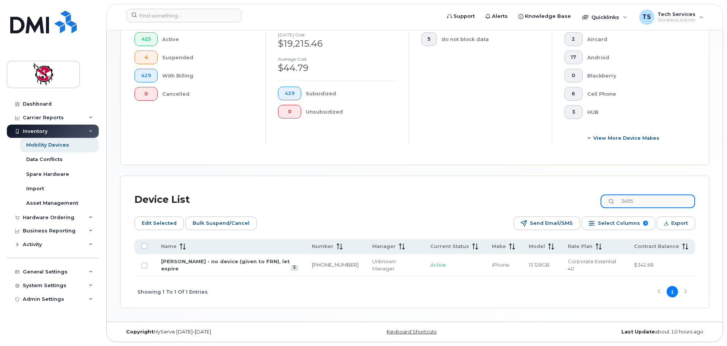
scroll to position [217, 0]
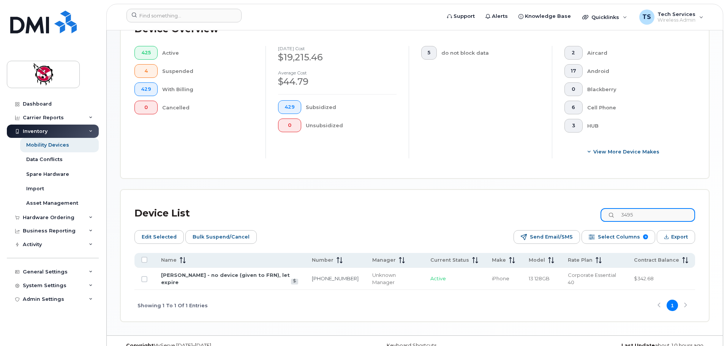
drag, startPoint x: 658, startPoint y: 207, endPoint x: 584, endPoint y: 208, distance: 74.5
click at [584, 208] on div "Device List 3495" at bounding box center [414, 214] width 561 height 20
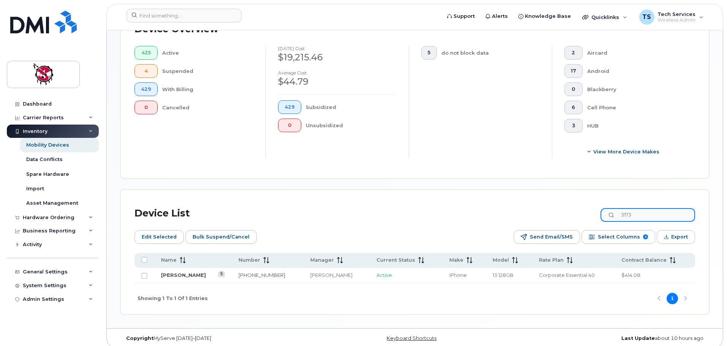
type input "3173"
click at [191, 272] on link "[PERSON_NAME]" at bounding box center [183, 275] width 45 height 6
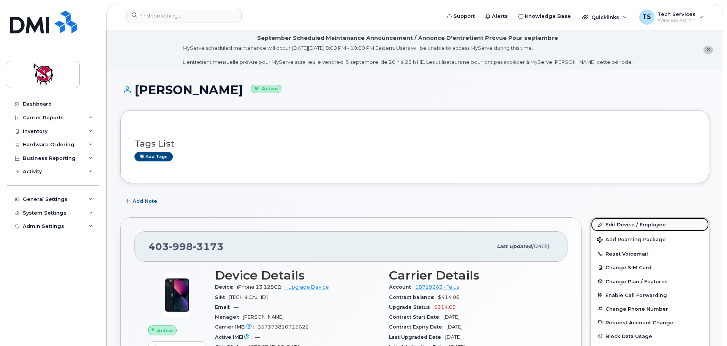
click at [620, 222] on link "Edit Device / Employee" at bounding box center [650, 225] width 118 height 14
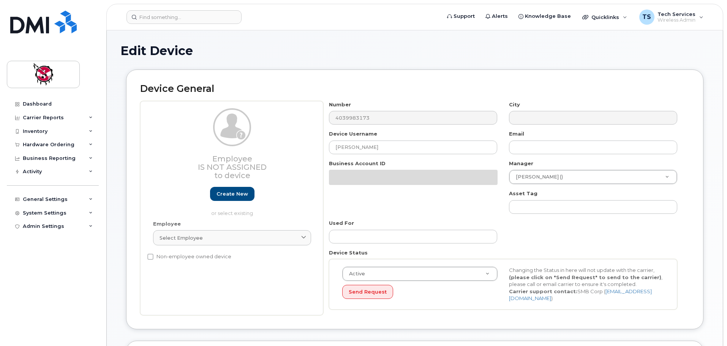
select select "10361"
select select "10349"
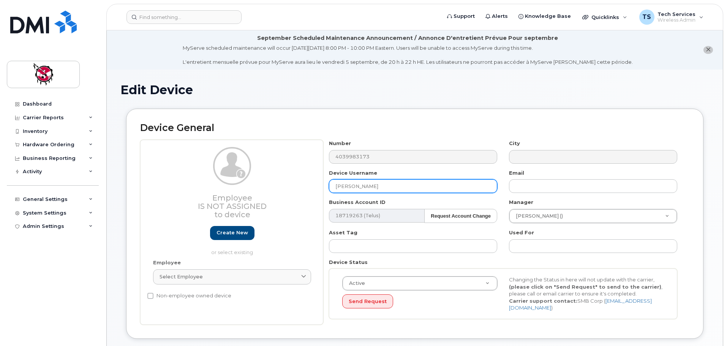
drag, startPoint x: 404, startPoint y: 186, endPoint x: 289, endPoint y: 188, distance: 114.7
click at [291, 187] on div "Employee Is not assigned to device Create new or select existing Employee Selec…" at bounding box center [414, 232] width 549 height 185
click at [403, 185] on input "Community Health Nurses - Well Baby" at bounding box center [413, 186] width 168 height 14
click at [458, 190] on input "Community Health Nurses - Well Baby" at bounding box center [413, 186] width 168 height 14
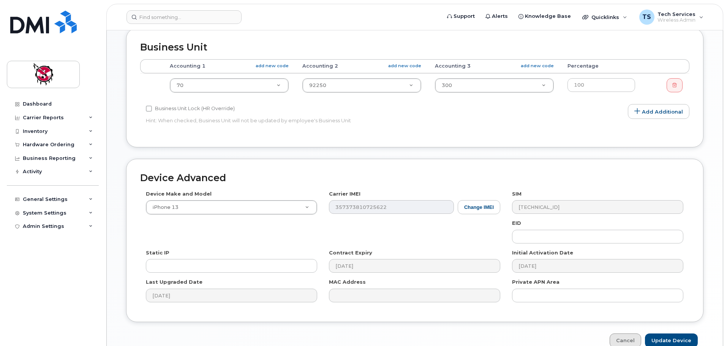
scroll to position [362, 0]
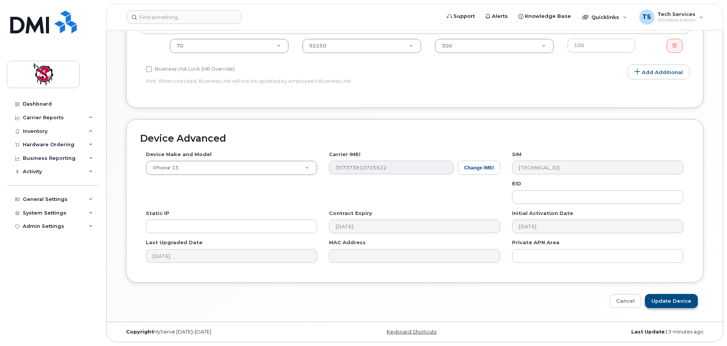
type input "Community Health Nurses - Well Baby Program"
drag, startPoint x: 670, startPoint y: 300, endPoint x: 664, endPoint y: 297, distance: 7.1
click at [670, 300] on input "Update Device" at bounding box center [671, 301] width 53 height 14
type input "Saving..."
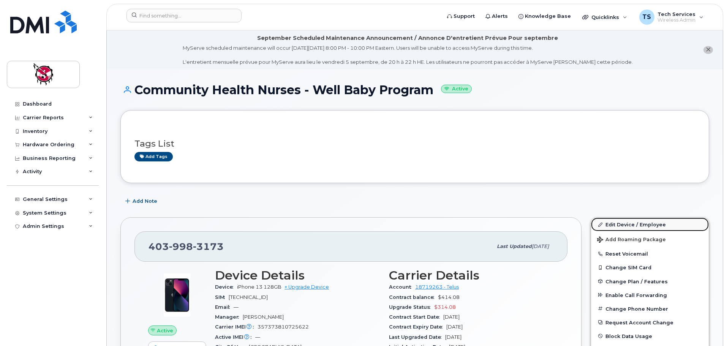
click at [622, 225] on link "Edit Device / Employee" at bounding box center [650, 225] width 118 height 14
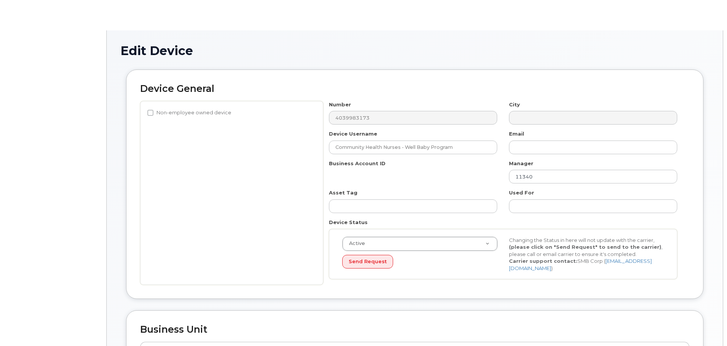
select select "10361"
select select "10349"
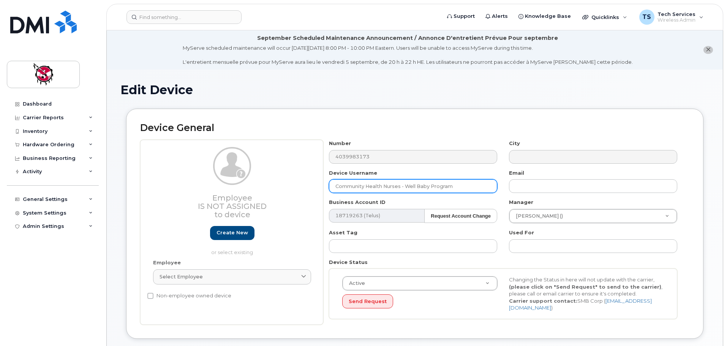
drag, startPoint x: 384, startPoint y: 188, endPoint x: 400, endPoint y: 185, distance: 16.6
click at [400, 185] on input "Community Health Nurses - Well Baby Program" at bounding box center [413, 186] width 168 height 14
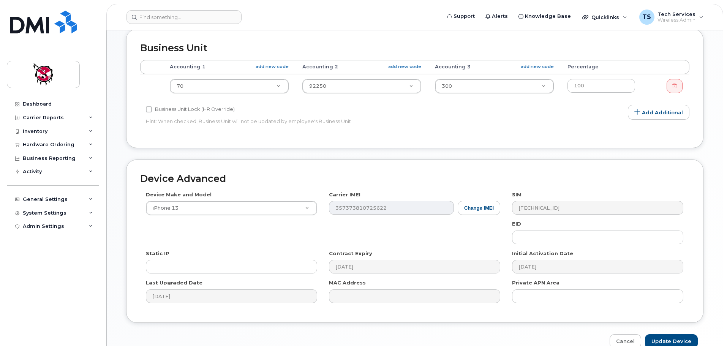
scroll to position [362, 0]
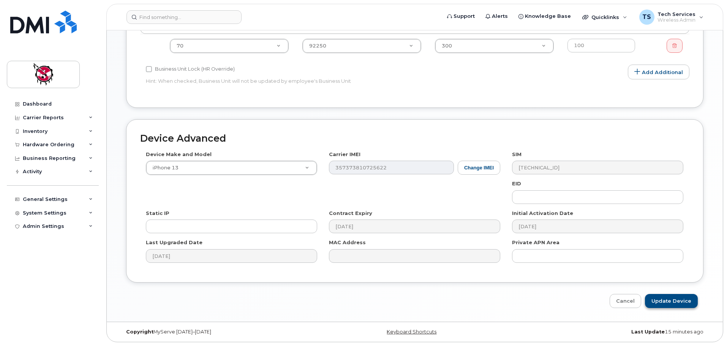
type input "Community Health - Well Baby Program"
click at [670, 301] on input "Update Device" at bounding box center [671, 301] width 53 height 14
type input "Saving..."
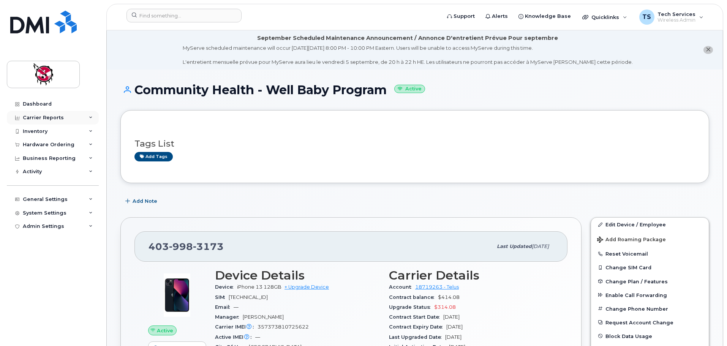
click at [33, 118] on div "Carrier Reports" at bounding box center [43, 118] width 41 height 6
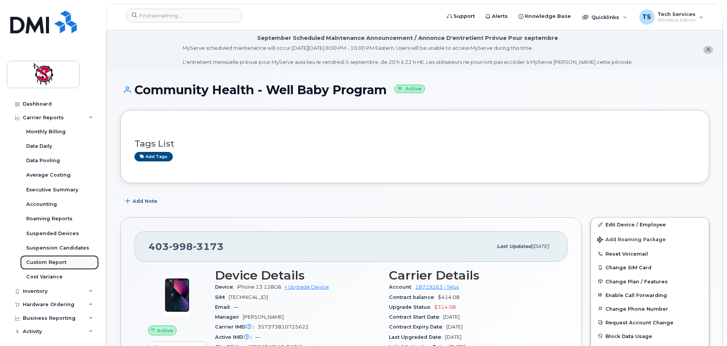
click at [52, 262] on div "Custom Report" at bounding box center [46, 262] width 40 height 7
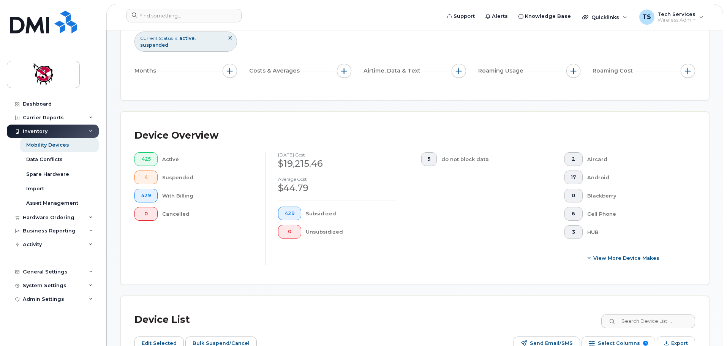
scroll to position [228, 0]
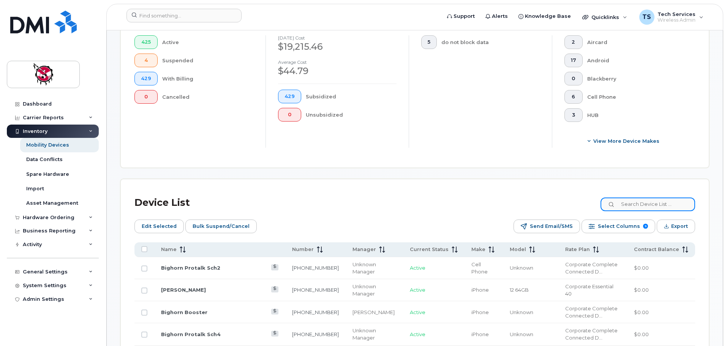
click at [648, 197] on input at bounding box center [647, 204] width 95 height 14
type input "9"
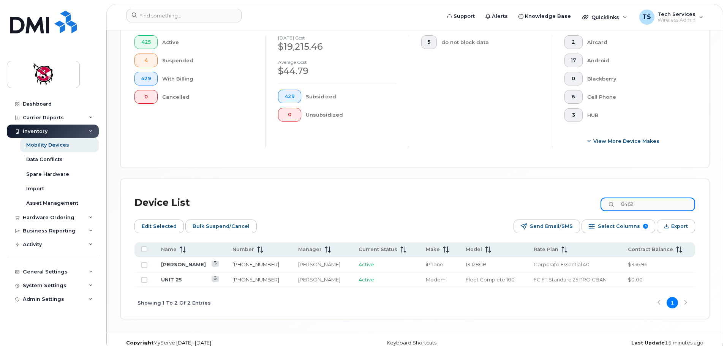
drag, startPoint x: 652, startPoint y: 197, endPoint x: 599, endPoint y: 197, distance: 53.2
click at [599, 197] on div "Device List 8462" at bounding box center [414, 203] width 561 height 20
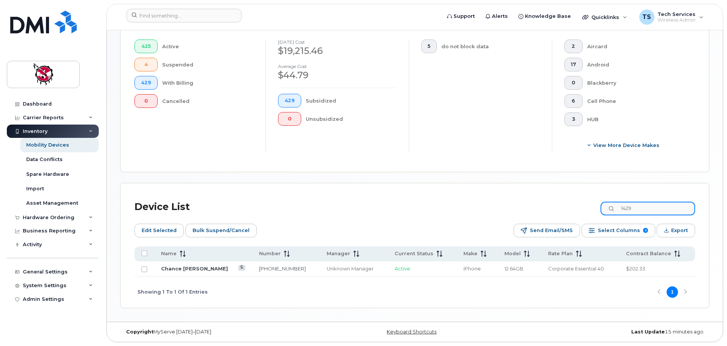
scroll to position [217, 0]
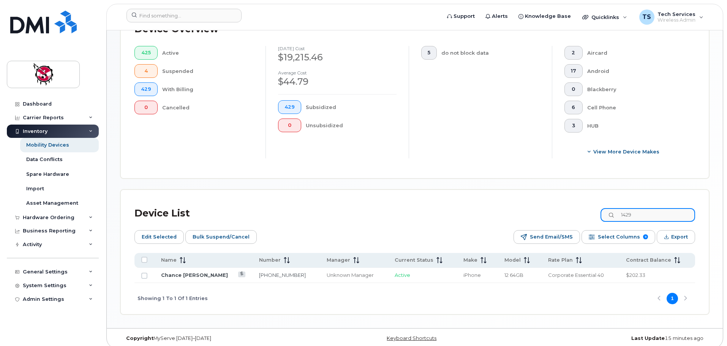
drag, startPoint x: 656, startPoint y: 208, endPoint x: 606, endPoint y: 208, distance: 49.8
click at [606, 208] on div "Device List 1429" at bounding box center [414, 214] width 561 height 20
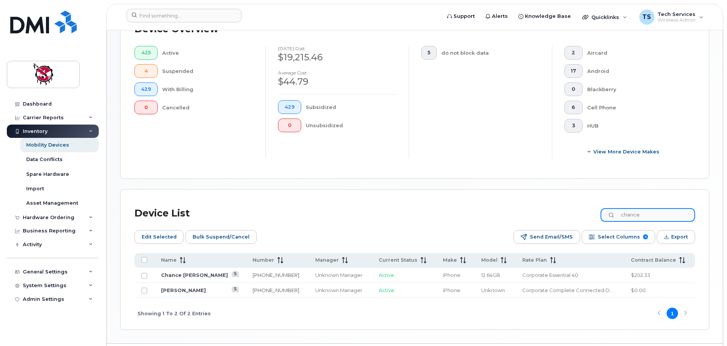
scroll to position [228, 0]
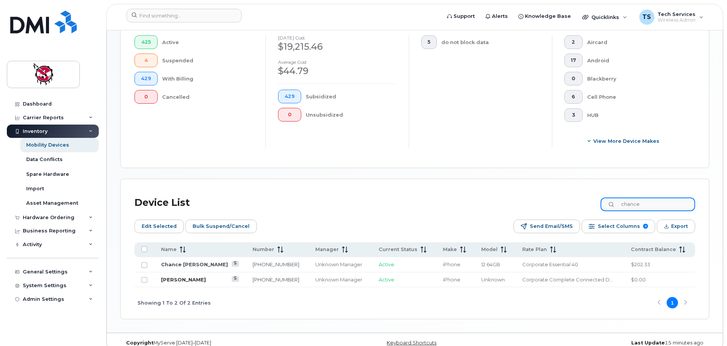
type input "chance"
drag, startPoint x: 187, startPoint y: 272, endPoint x: 210, endPoint y: 265, distance: 23.7
click at [187, 276] on link "Chance McPherson" at bounding box center [183, 279] width 45 height 6
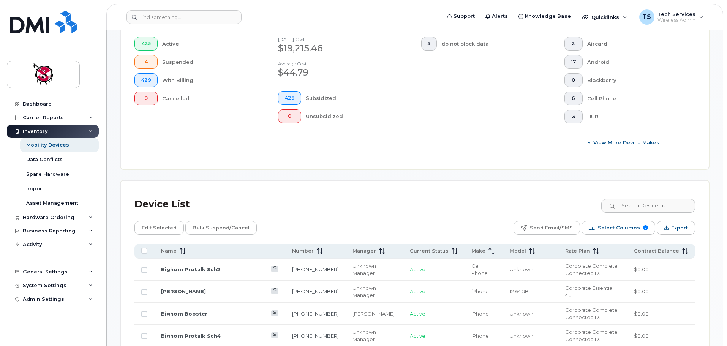
scroll to position [214, 0]
click at [661, 199] on input at bounding box center [647, 204] width 95 height 14
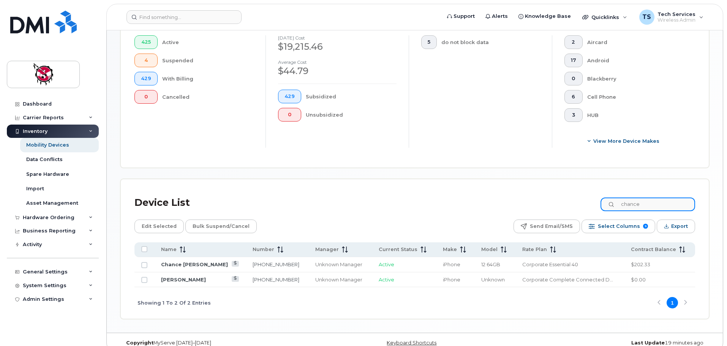
drag, startPoint x: 655, startPoint y: 196, endPoint x: 586, endPoint y: 196, distance: 69.5
click at [586, 196] on div "Device List chance" at bounding box center [414, 203] width 561 height 20
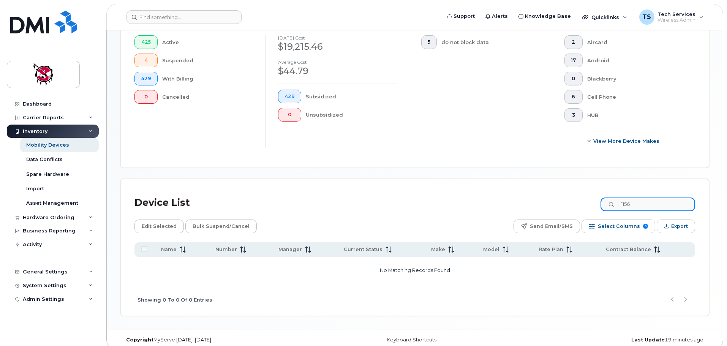
drag, startPoint x: 657, startPoint y: 197, endPoint x: 566, endPoint y: 197, distance: 91.5
click at [567, 197] on div "Device List 1156" at bounding box center [414, 203] width 561 height 20
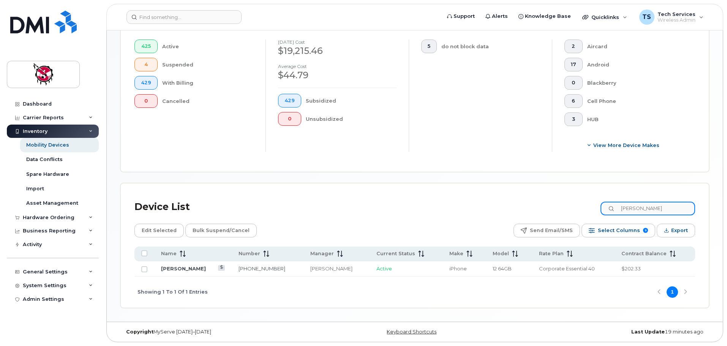
scroll to position [204, 0]
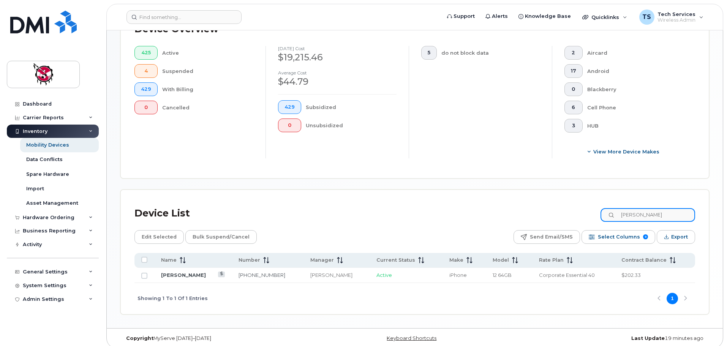
drag, startPoint x: 624, startPoint y: 207, endPoint x: 554, endPoint y: 215, distance: 70.6
click at [557, 215] on div "Device List [PERSON_NAME]" at bounding box center [414, 214] width 561 height 20
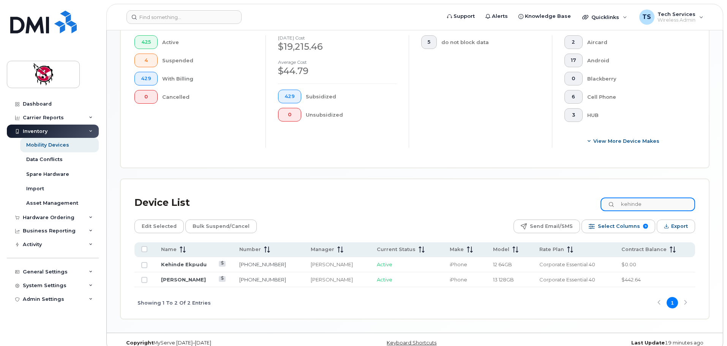
type input "kehinde"
